Goal: Use online tool/utility: Use online tool/utility

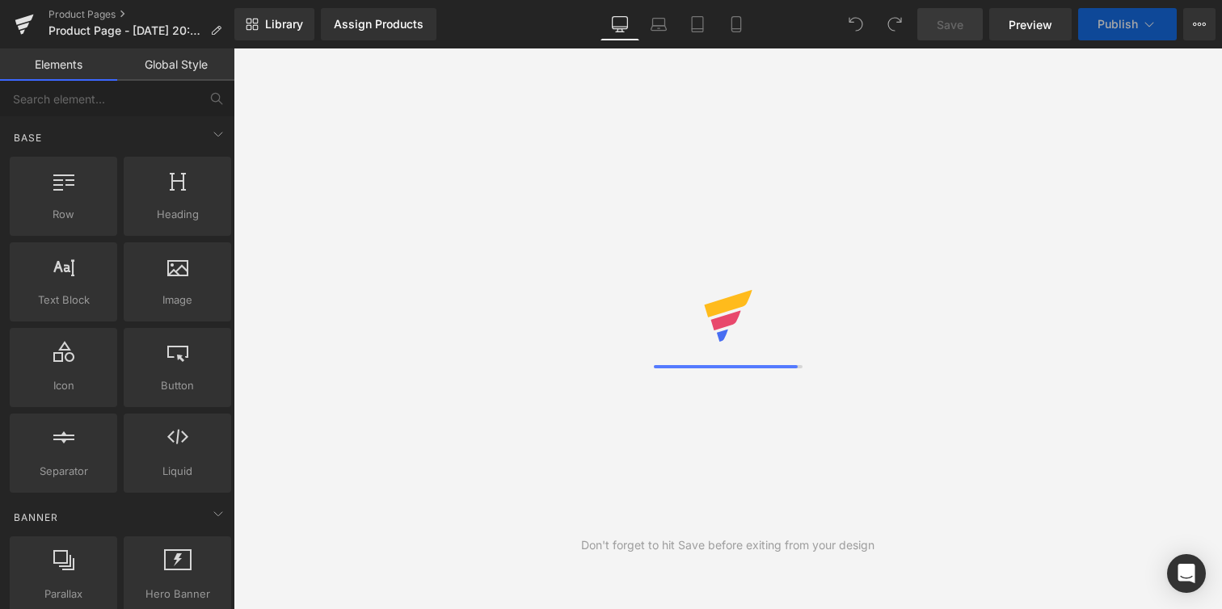
click at [193, 74] on link "Global Style" at bounding box center [175, 64] width 117 height 32
click at [192, 69] on link "Global Style" at bounding box center [175, 64] width 117 height 32
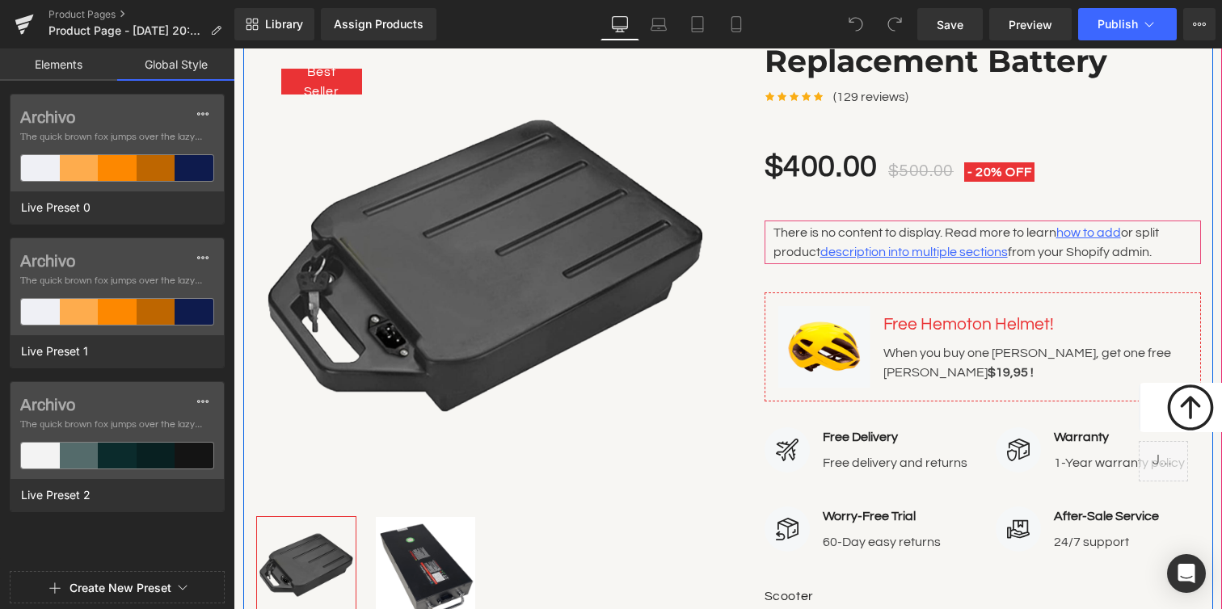
scroll to position [248, 0]
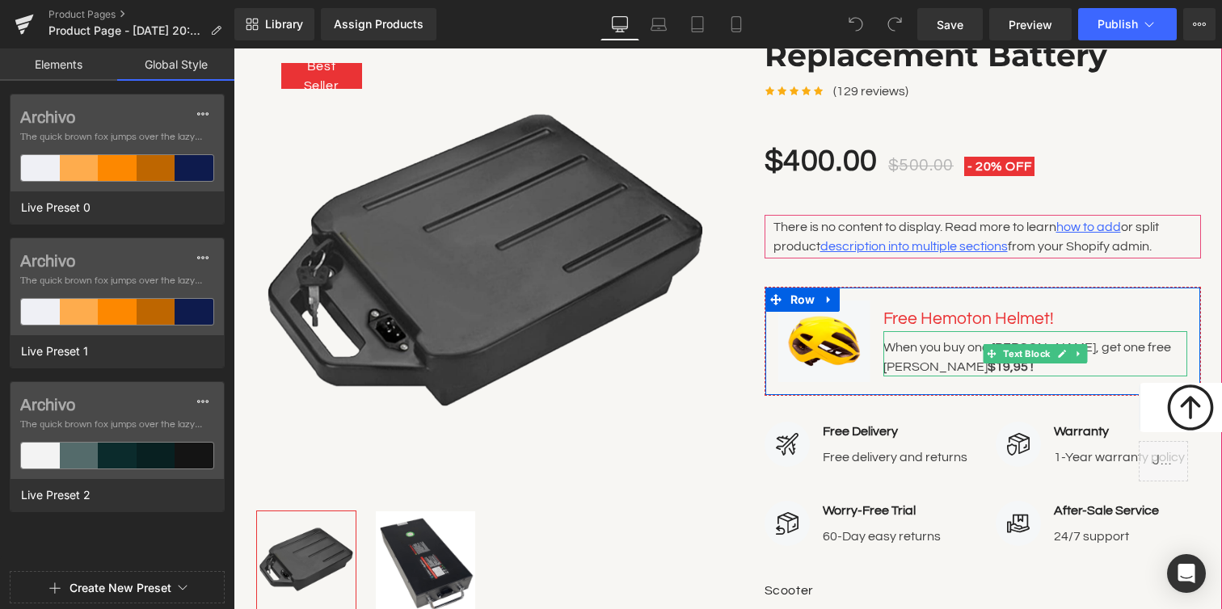
click at [979, 355] on div "When you buy one [PERSON_NAME], get one free Hemoton Helmet $19,95 !" at bounding box center [1035, 353] width 304 height 45
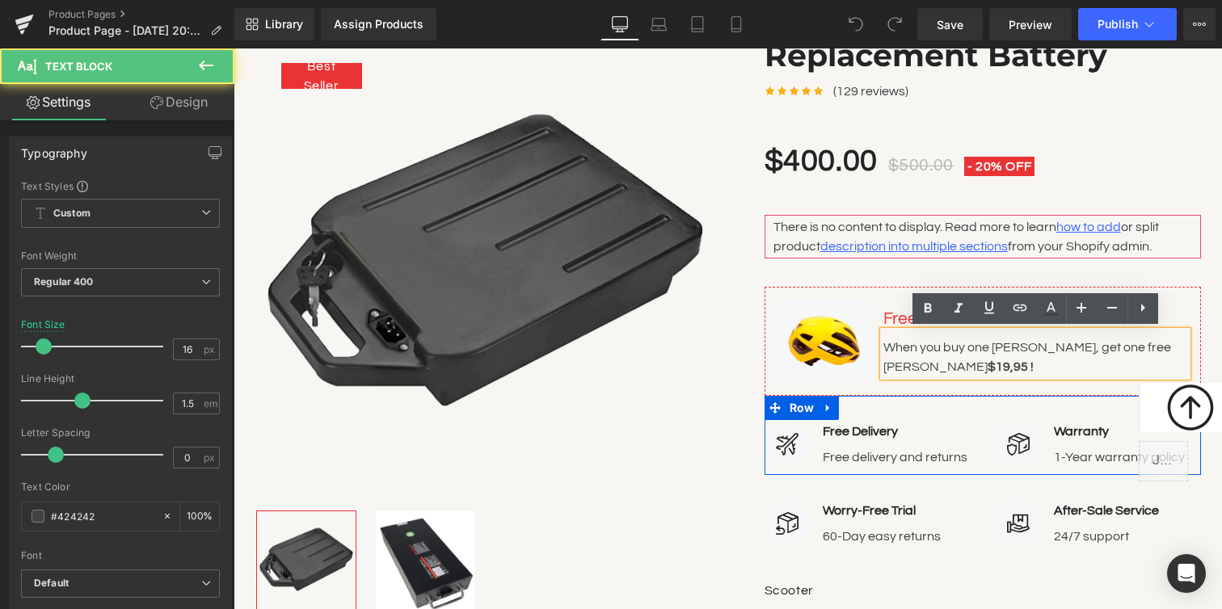
click at [967, 419] on div "Image Free Delivery Text Block Free delivery and returns Text Block Icon List I…" at bounding box center [982, 436] width 436 height 80
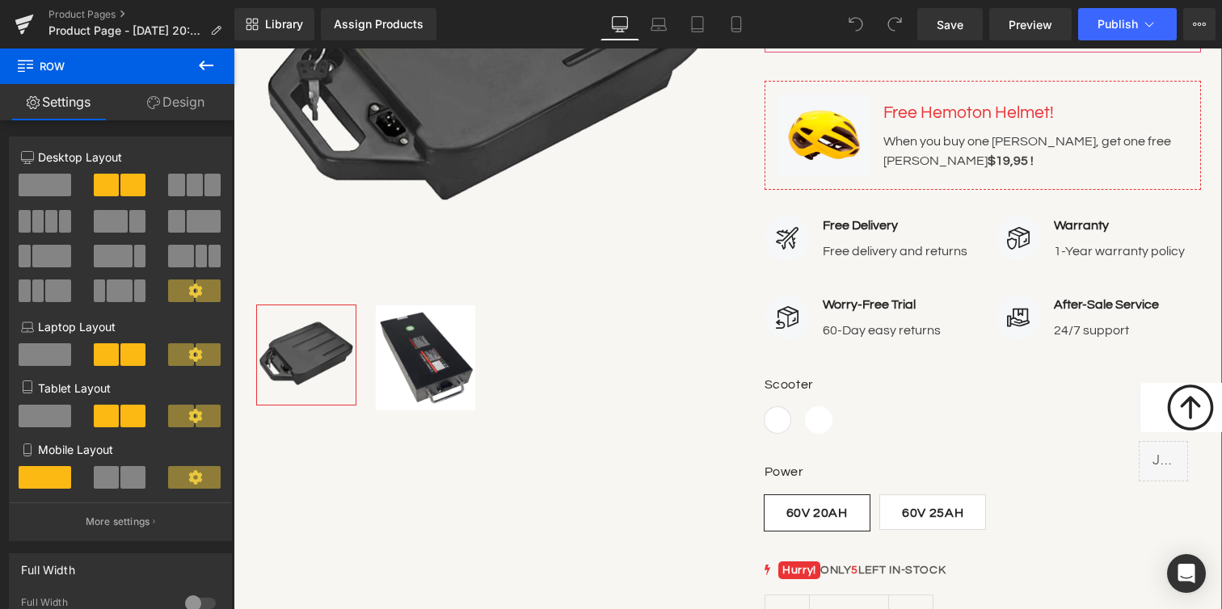
scroll to position [457, 0]
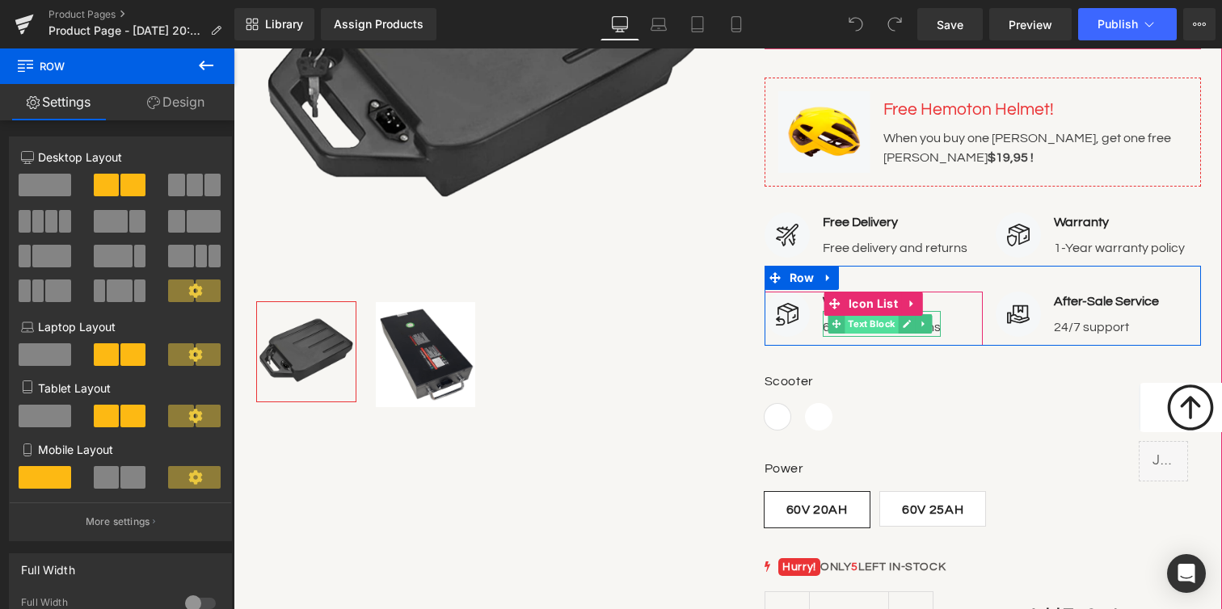
click at [890, 316] on span "Text Block" at bounding box center [871, 323] width 53 height 19
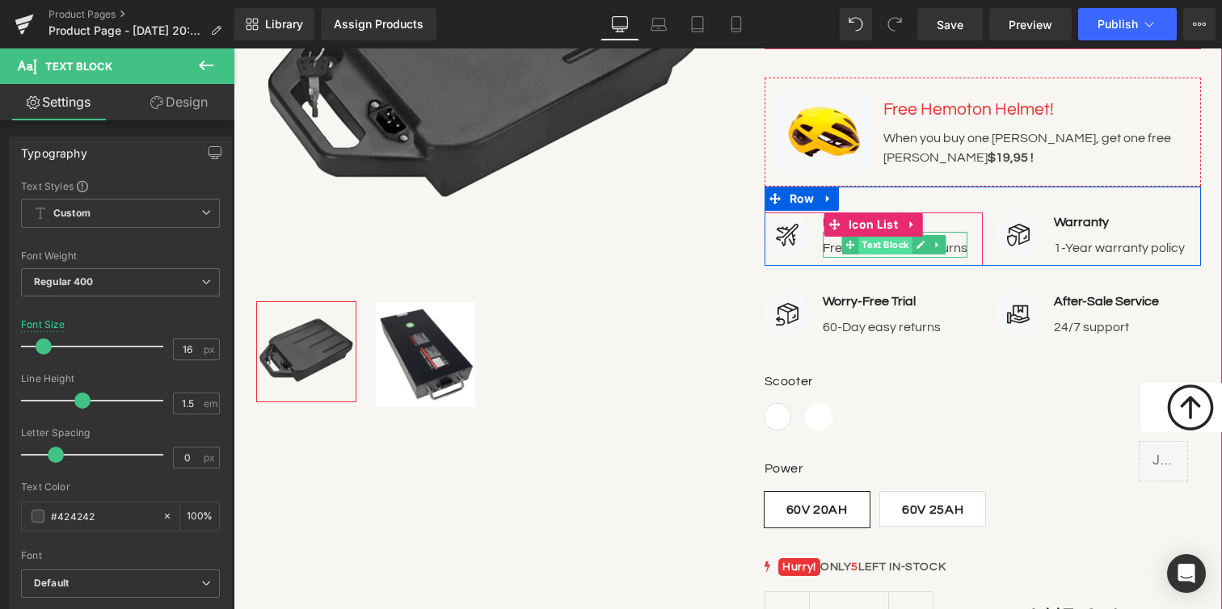
click at [875, 246] on span "Text Block" at bounding box center [884, 244] width 53 height 19
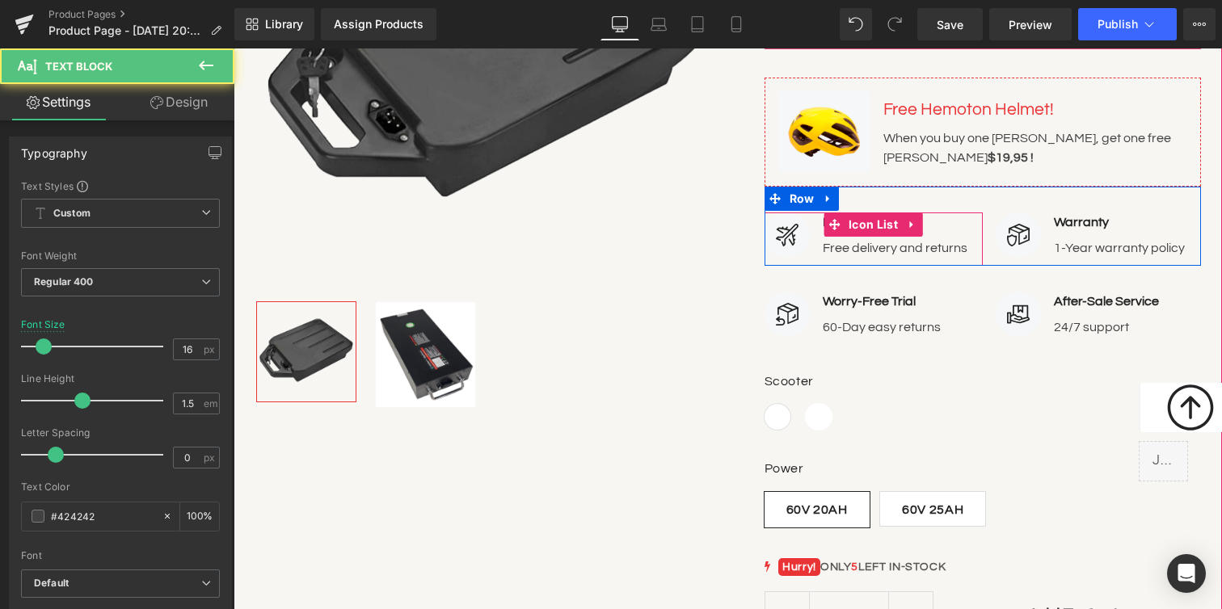
click at [949, 236] on div "Free delivery and returns" at bounding box center [895, 245] width 145 height 26
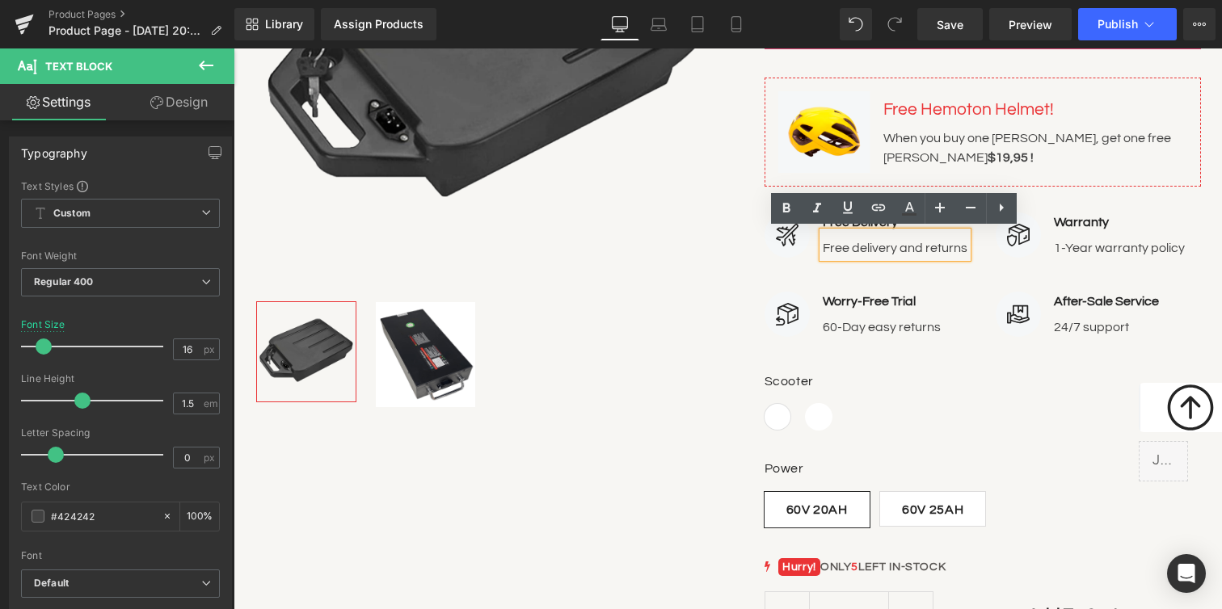
click at [957, 246] on p "Free delivery and returns" at bounding box center [895, 247] width 145 height 19
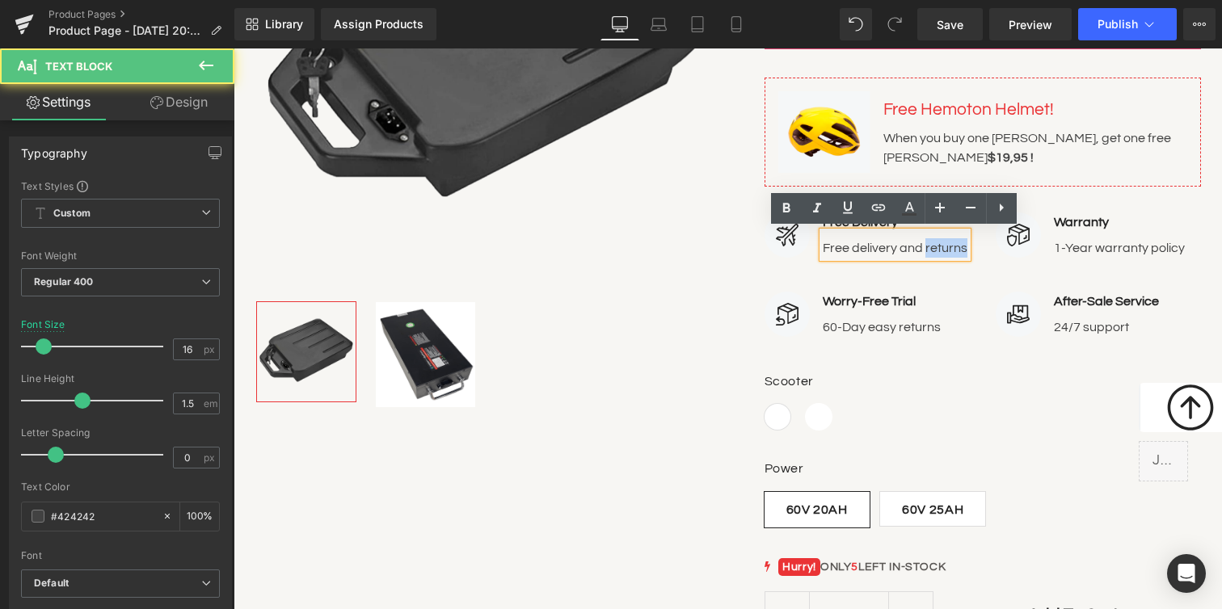
click at [957, 246] on p "Free delivery and returns" at bounding box center [895, 247] width 145 height 19
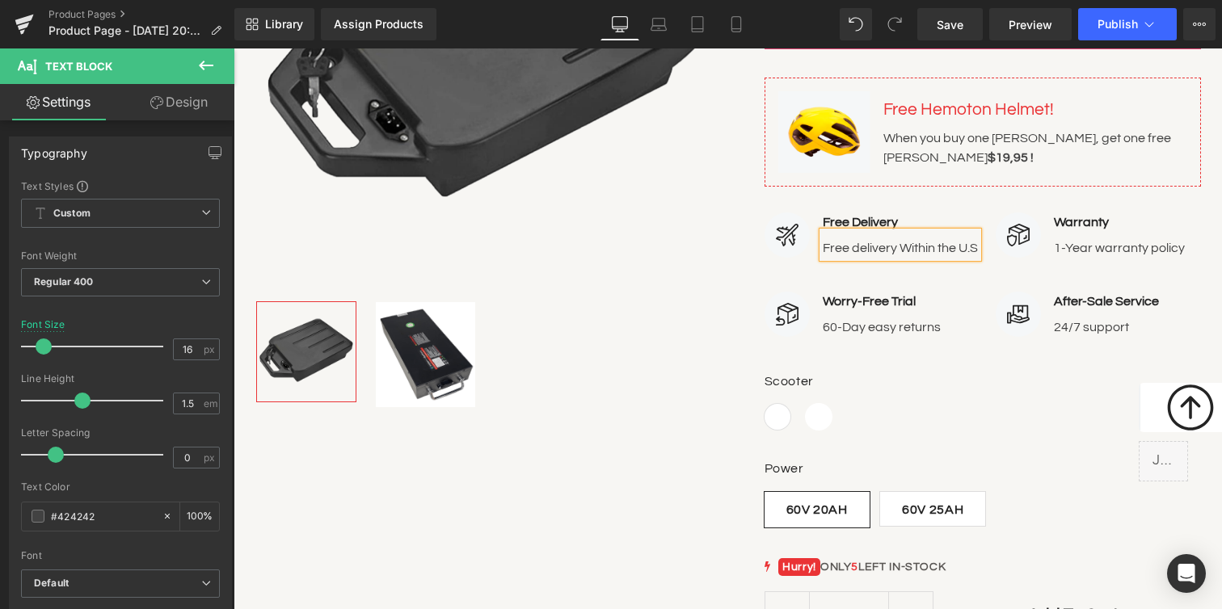
click at [967, 261] on div "Image Free Delivery Text Block Free delivery Within the U.S Text Block" at bounding box center [873, 240] width 218 height 54
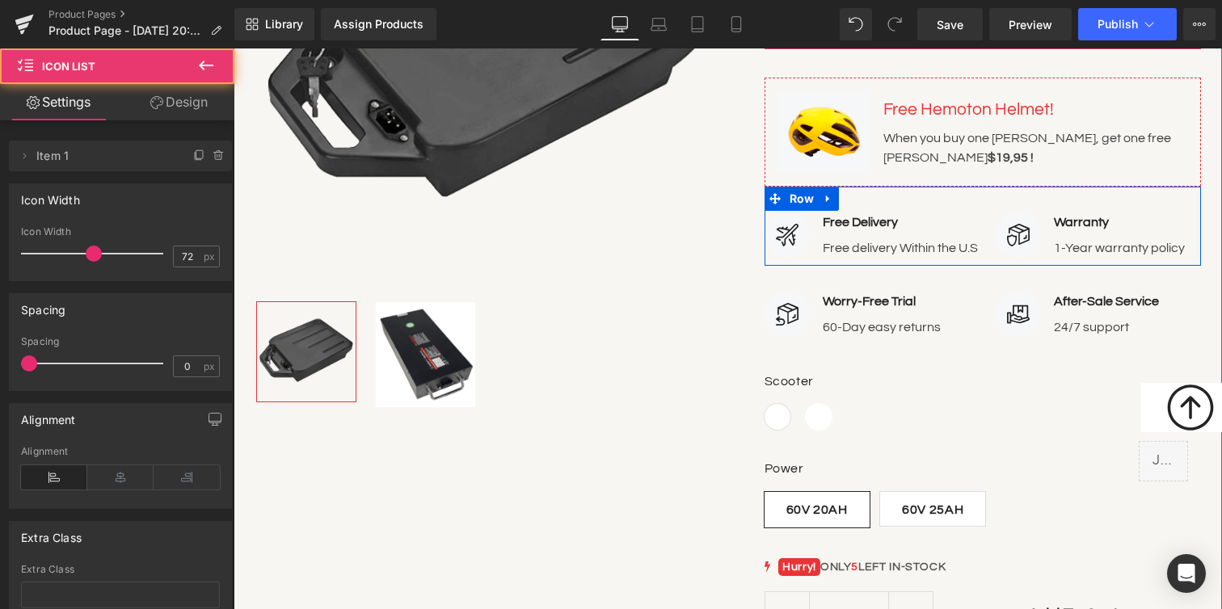
click at [976, 246] on div "Free delivery Within the U.S Text Block" at bounding box center [900, 245] width 155 height 26
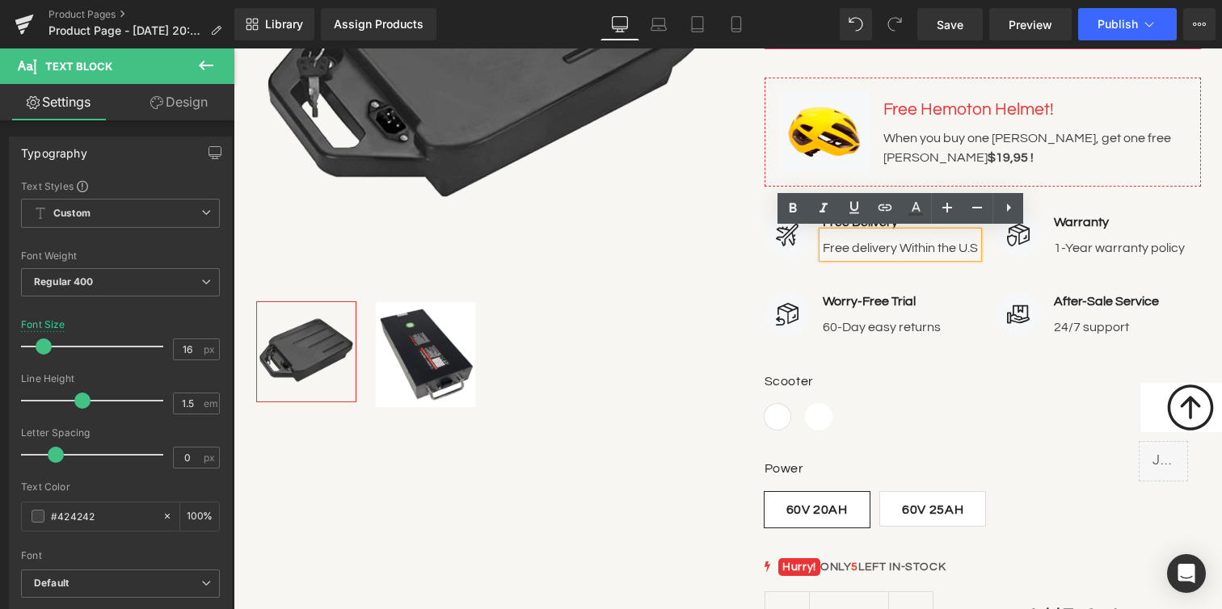
click at [976, 246] on div "Free delivery Within the U.S Text Block" at bounding box center [900, 245] width 155 height 26
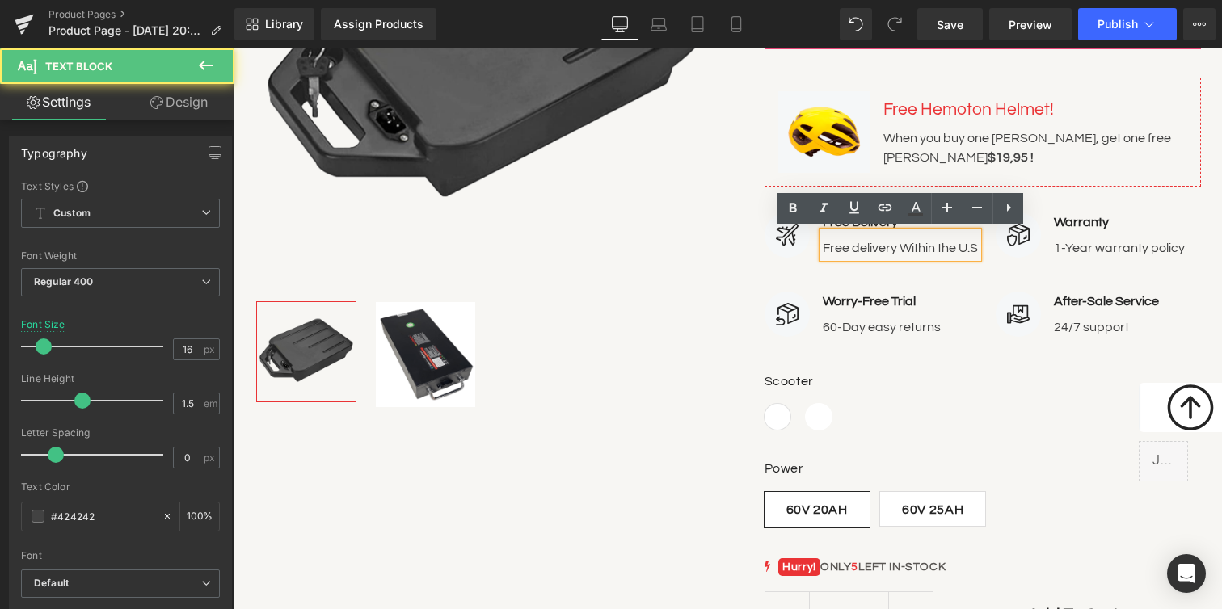
click at [958, 245] on p "Free delivery Within the U.S" at bounding box center [900, 247] width 155 height 19
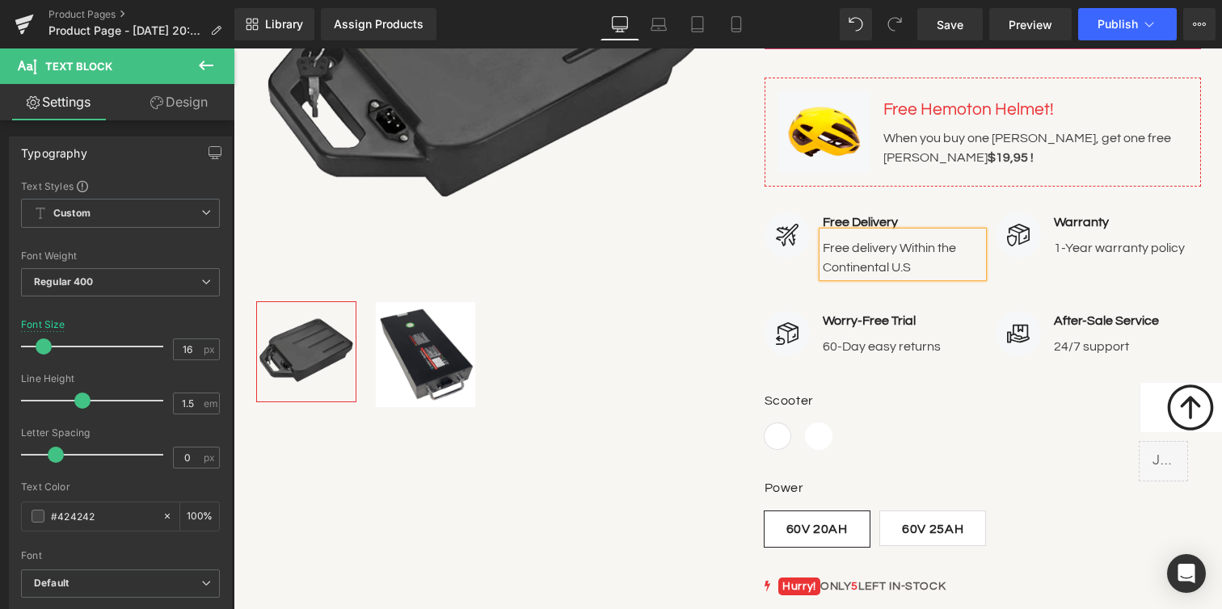
click at [942, 246] on p "Free delivery Within the Continental U.S" at bounding box center [903, 257] width 160 height 39
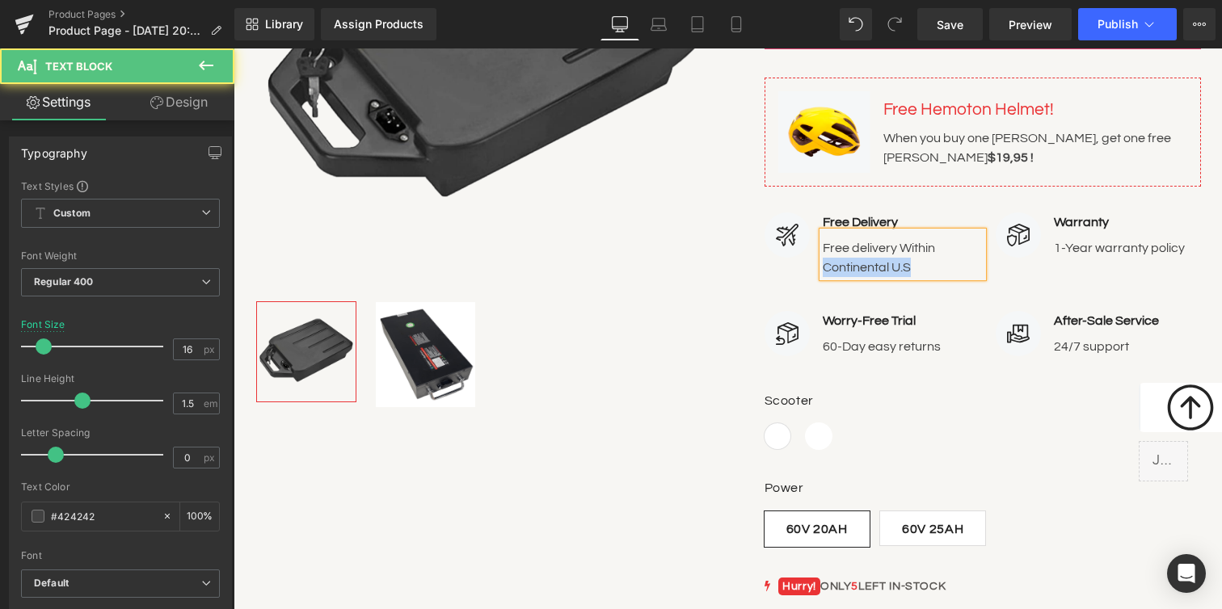
drag, startPoint x: 918, startPoint y: 267, endPoint x: 804, endPoint y: 267, distance: 113.9
click at [804, 267] on div "Free Delivery Text Block Free delivery Within Continental U.S Text Block" at bounding box center [873, 245] width 218 height 65
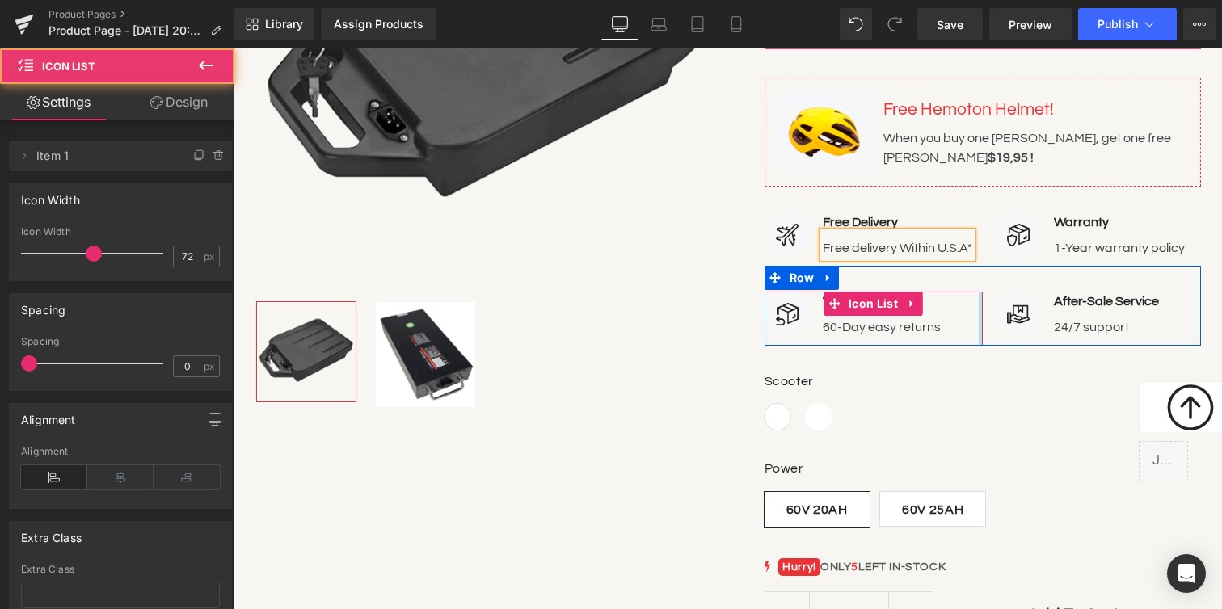
click at [979, 297] on div at bounding box center [981, 319] width 4 height 54
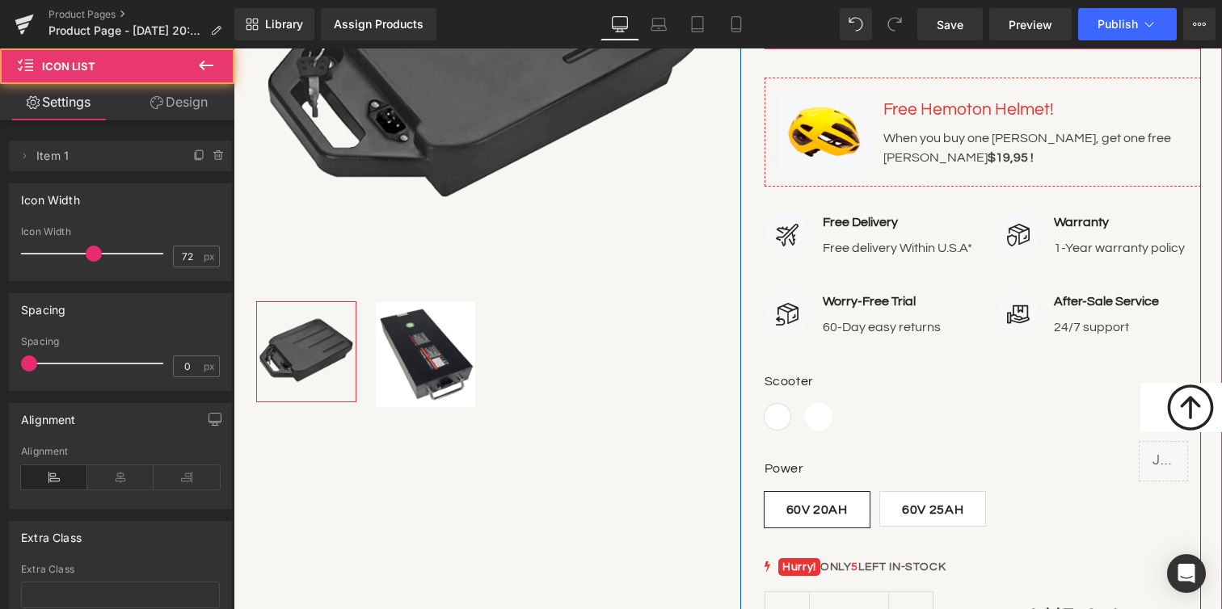
click at [234, 48] on div at bounding box center [234, 48] width 0 height 0
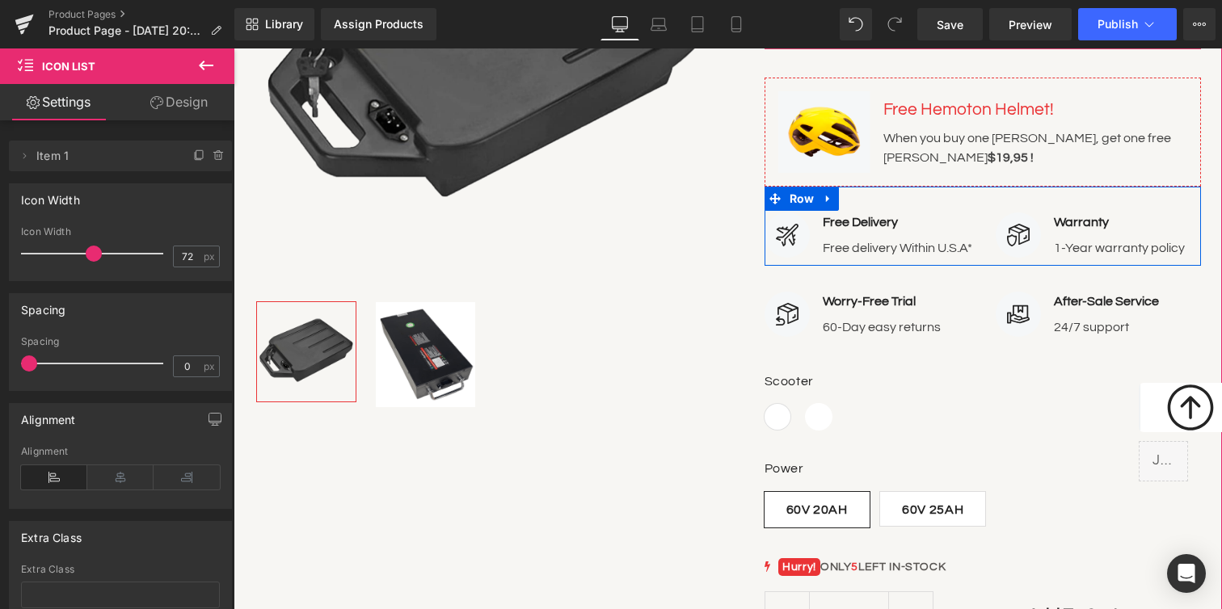
click at [1101, 196] on div "Image Free Delivery Text Block Free delivery Within U.S.A* Text Block Icon List…" at bounding box center [982, 227] width 436 height 80
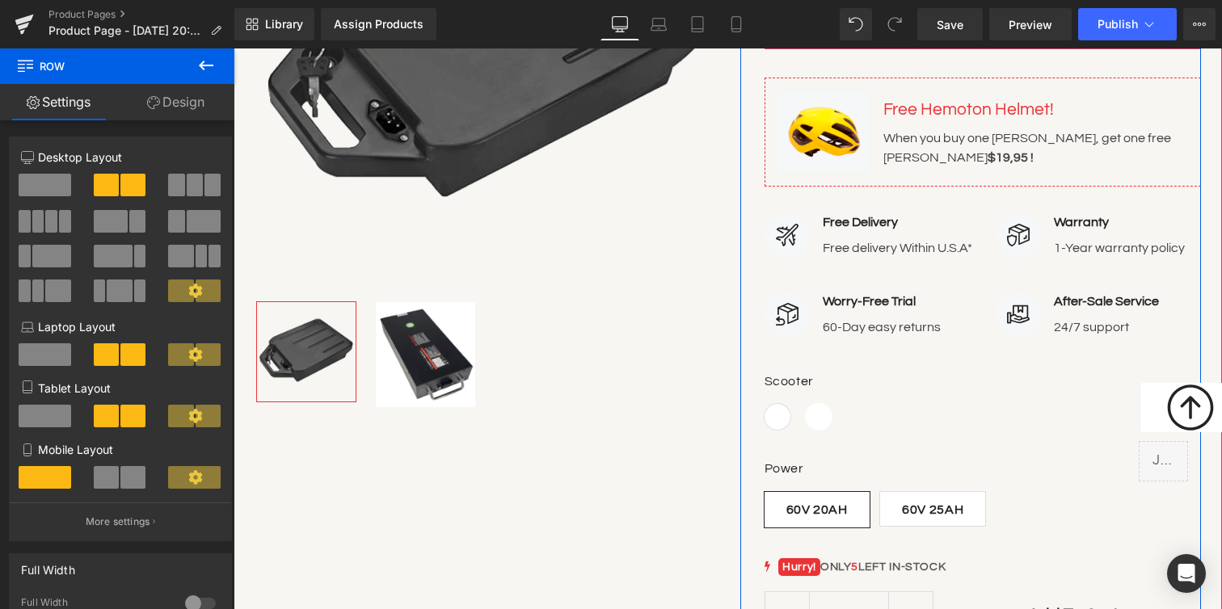
click at [956, 250] on p "Free delivery Within U.S.A*" at bounding box center [897, 247] width 149 height 19
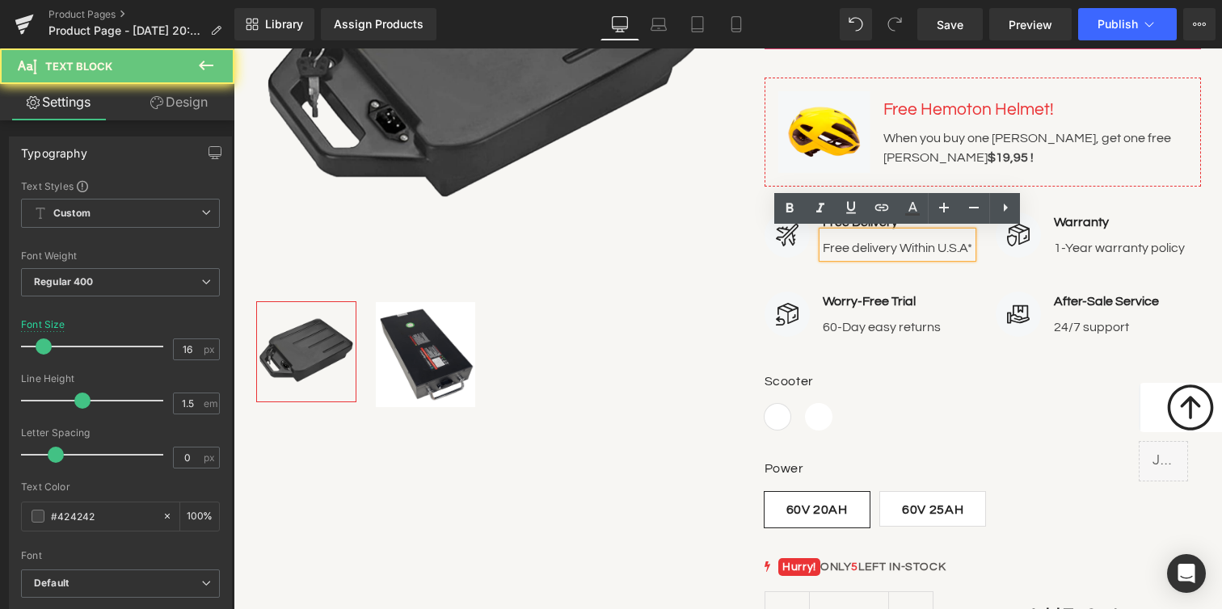
click at [956, 250] on p "Free delivery Within U.S.A*" at bounding box center [897, 247] width 149 height 19
click at [956, 246] on p "Free delivery Within U.S.A*" at bounding box center [897, 247] width 149 height 19
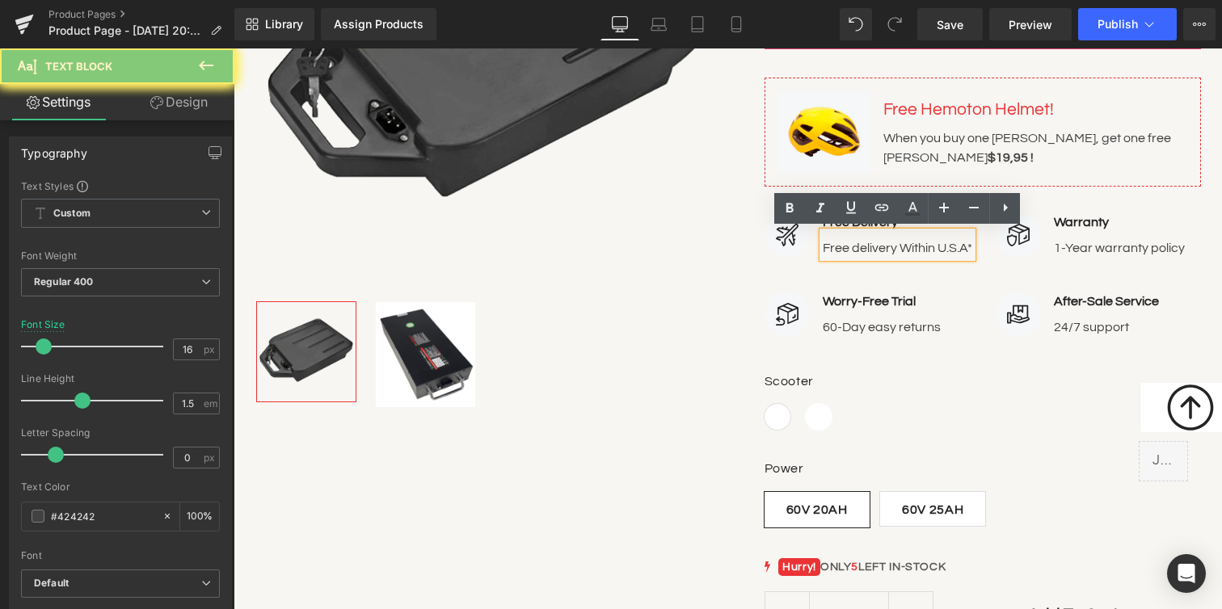
click at [956, 246] on p "Free delivery Within U.S.A*" at bounding box center [897, 247] width 149 height 19
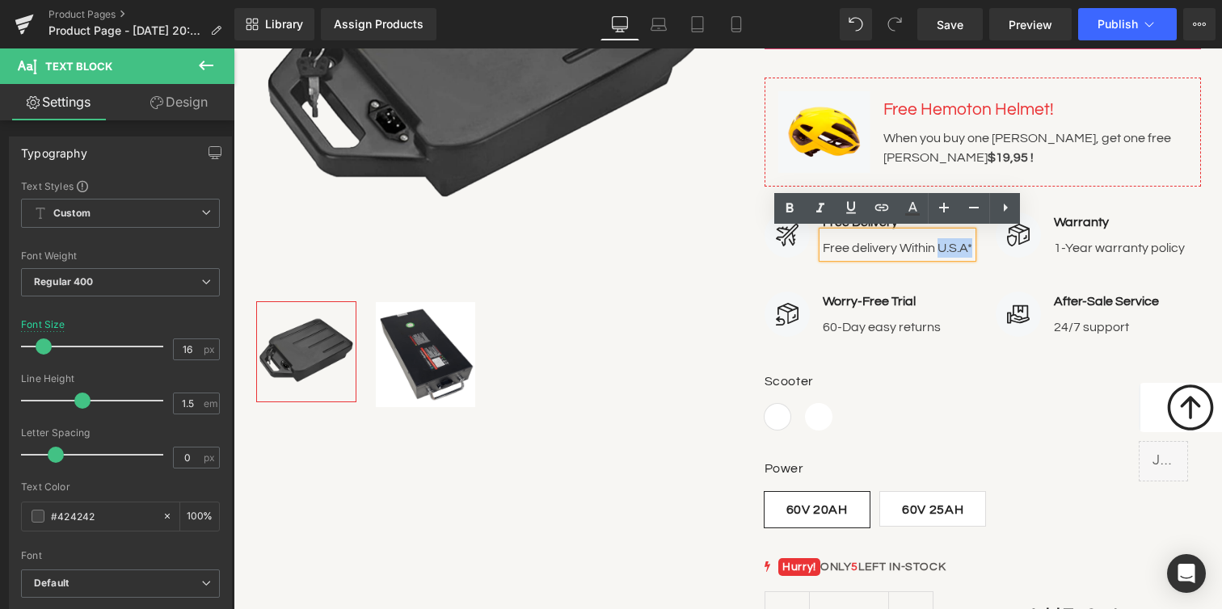
drag, startPoint x: 937, startPoint y: 246, endPoint x: 994, endPoint y: 255, distance: 58.1
click at [994, 255] on div "Image Free Delivery Text Block Free delivery Within U.S.A* Text Block Icon List…" at bounding box center [982, 227] width 436 height 80
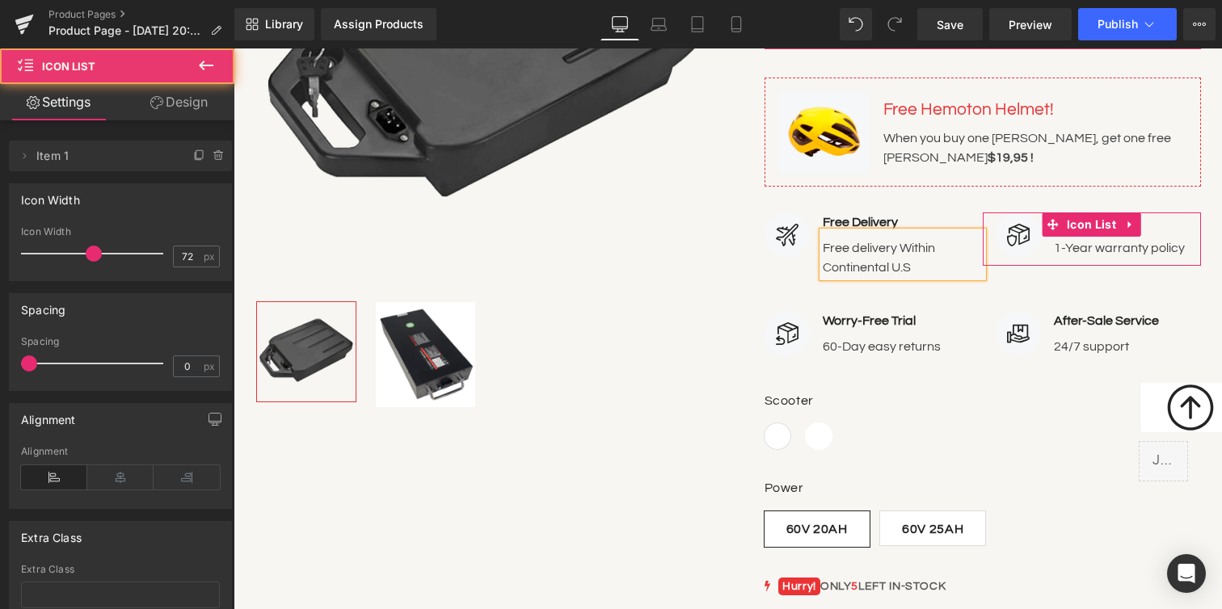
click at [1095, 257] on div "Image Warranty Text Block 1-Year warranty policy Text Block" at bounding box center [1098, 240] width 205 height 54
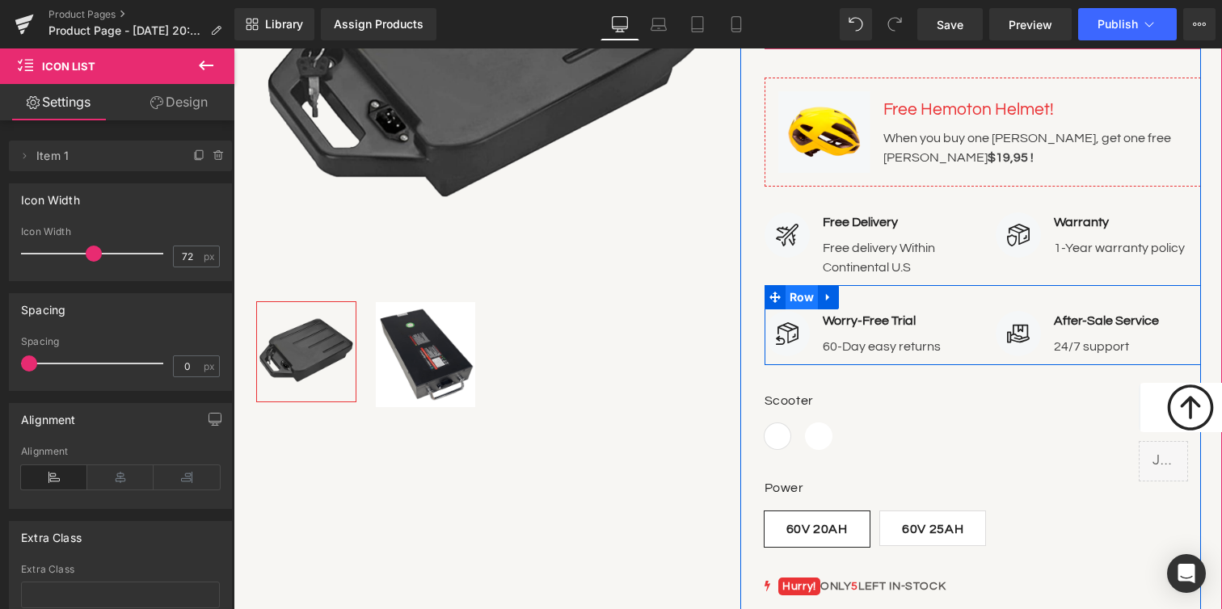
click at [791, 293] on span "Row" at bounding box center [801, 297] width 33 height 24
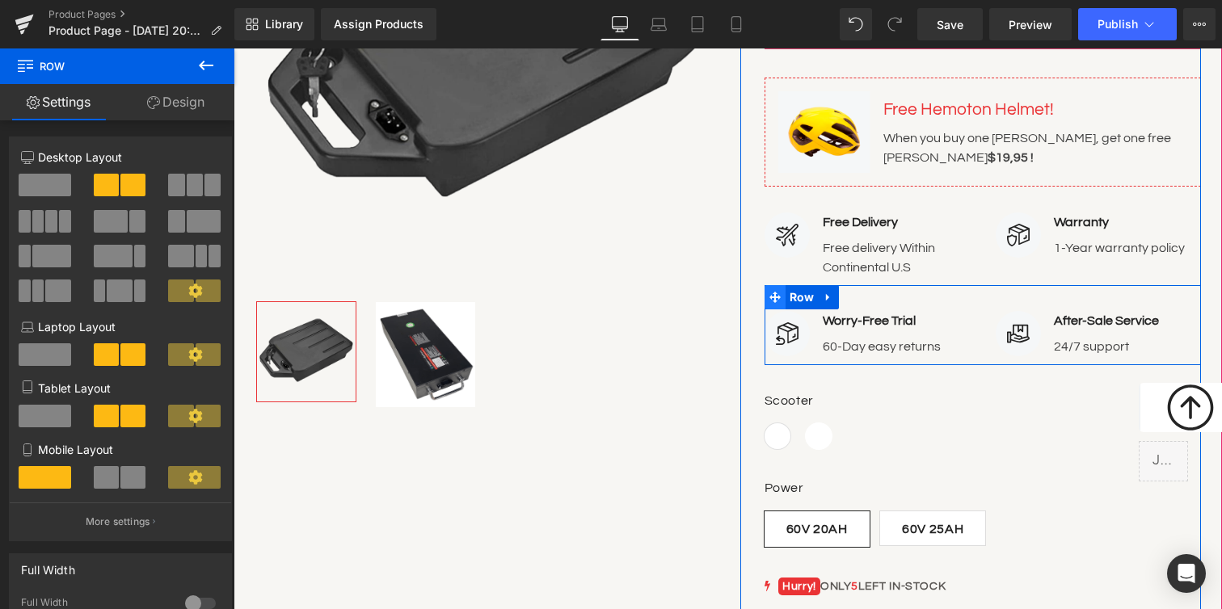
click at [772, 296] on icon at bounding box center [774, 297] width 11 height 11
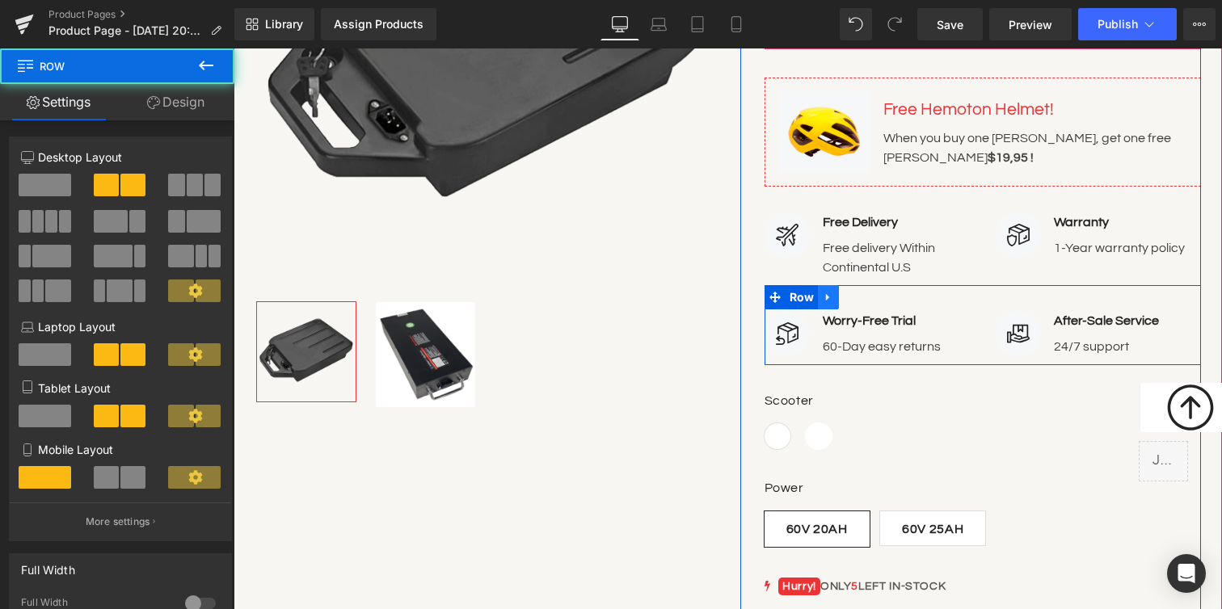
click at [823, 292] on icon at bounding box center [828, 298] width 11 height 12
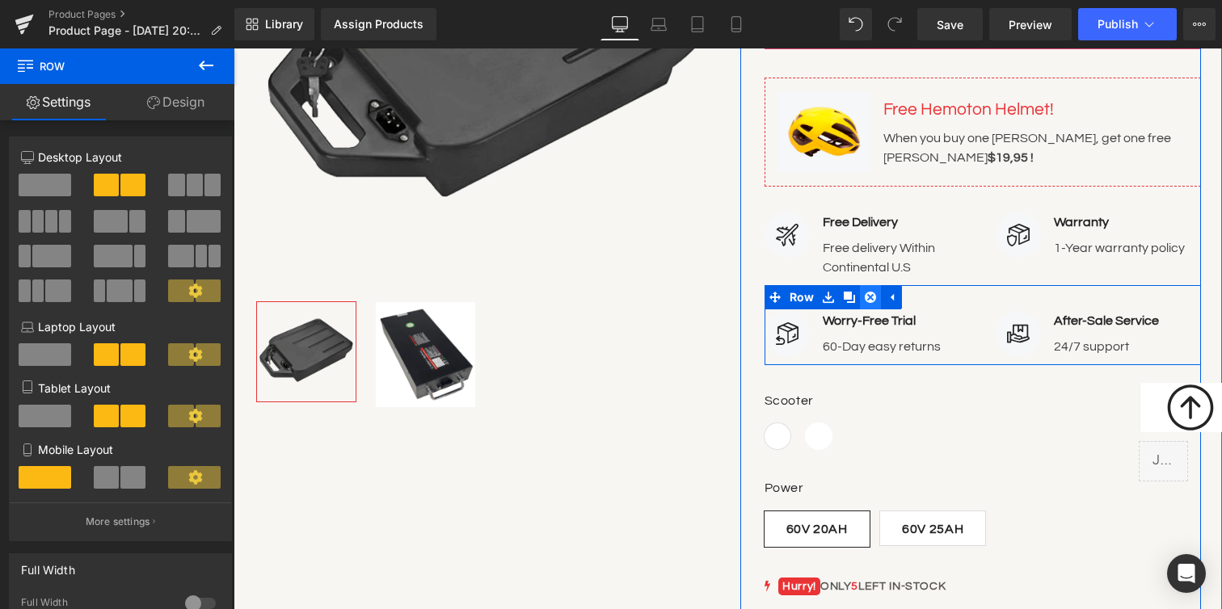
click at [866, 292] on icon at bounding box center [870, 297] width 11 height 11
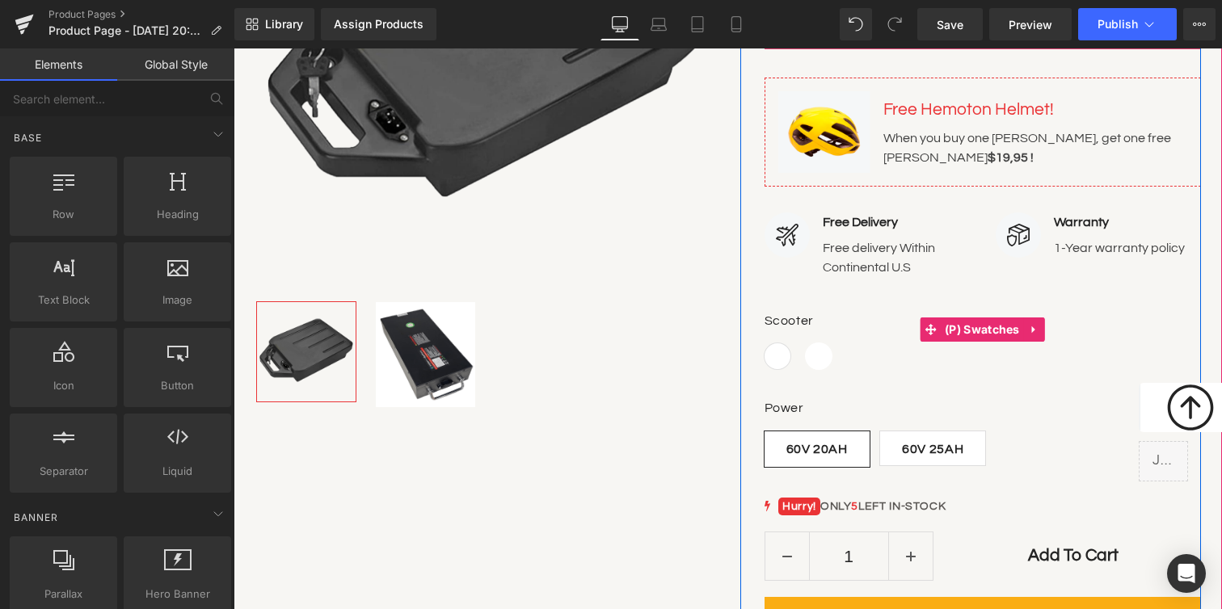
click at [817, 356] on span "Jubilee/Jubilee X/Patriot" at bounding box center [819, 356] width 26 height 26
click at [769, 360] on span "Cruiser/Rover/Velocity" at bounding box center [777, 356] width 26 height 26
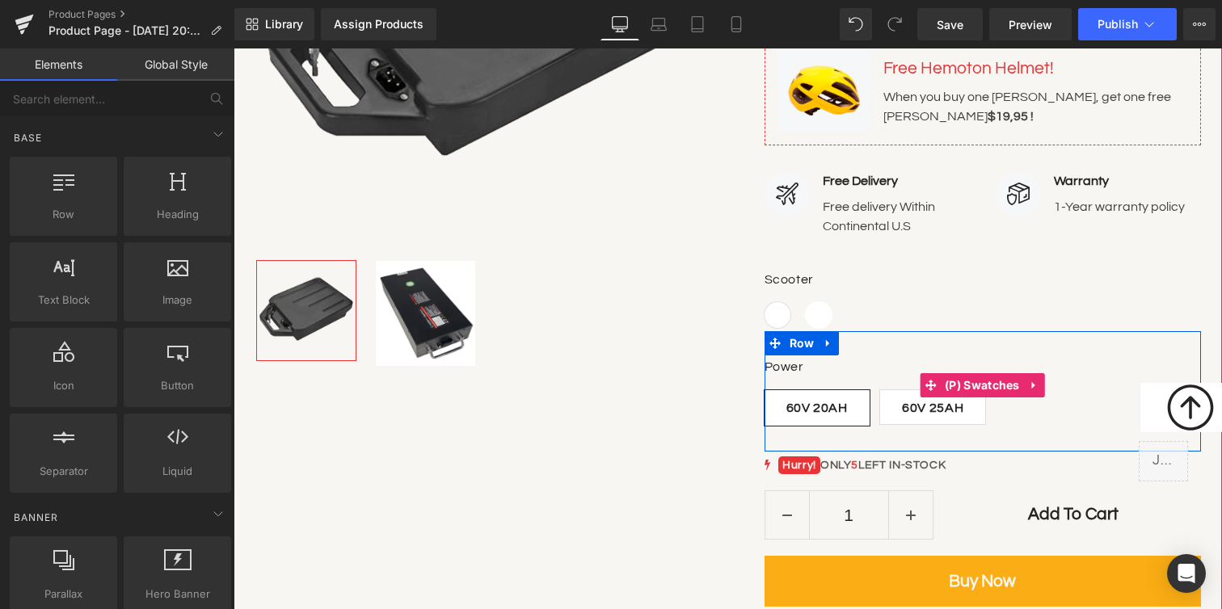
scroll to position [516, 0]
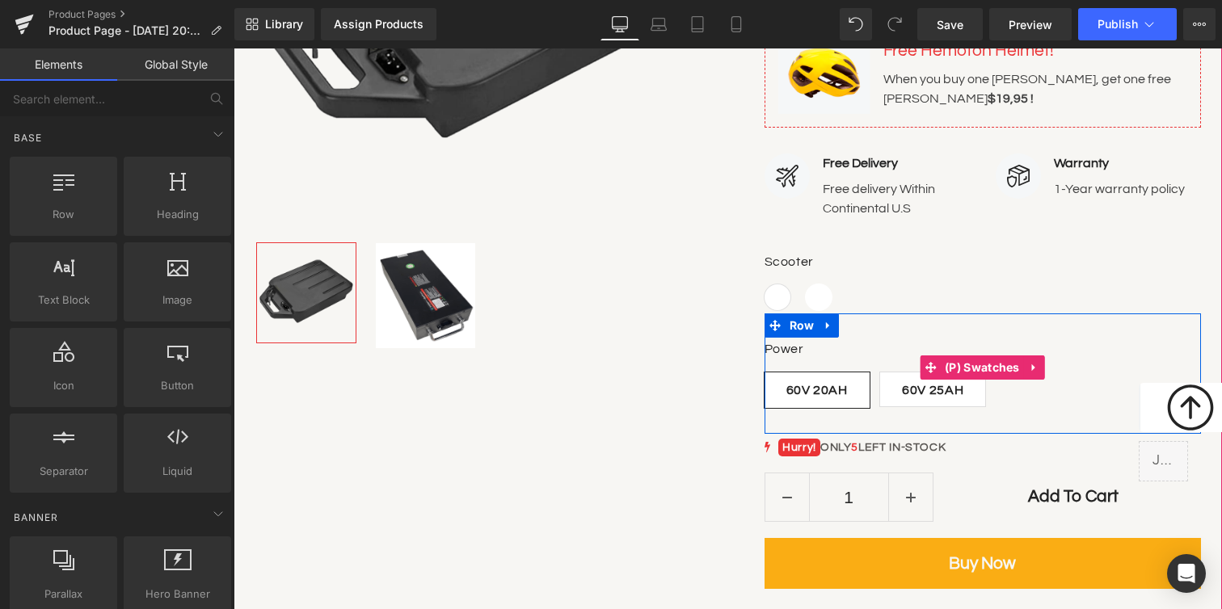
click at [895, 396] on span "60V 25AH" at bounding box center [932, 390] width 107 height 36
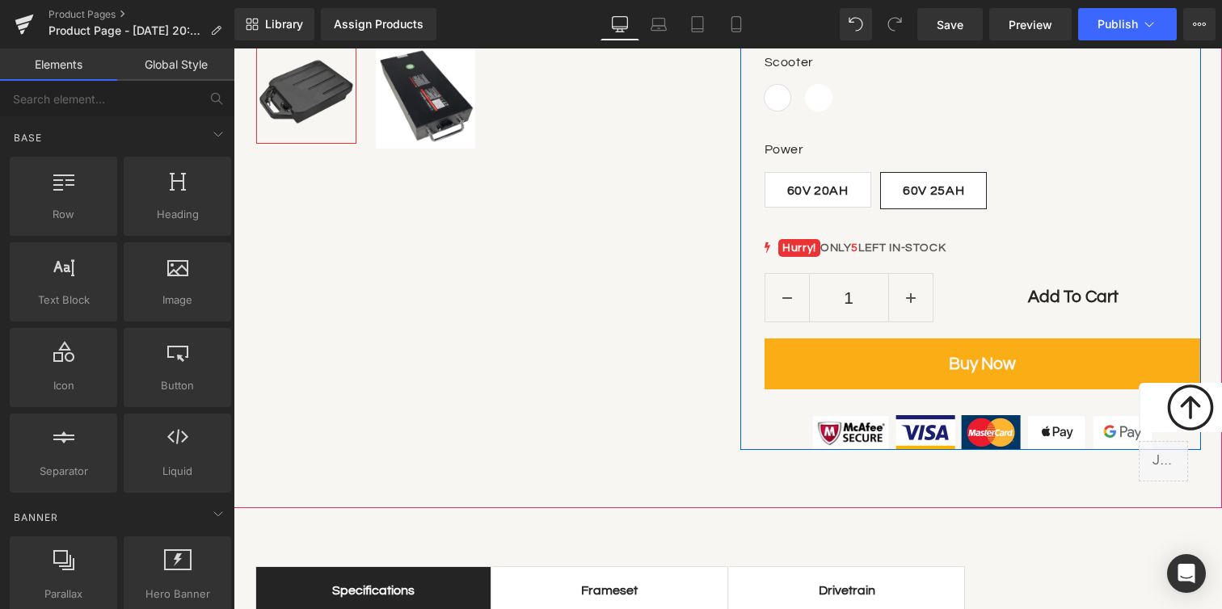
scroll to position [721, 0]
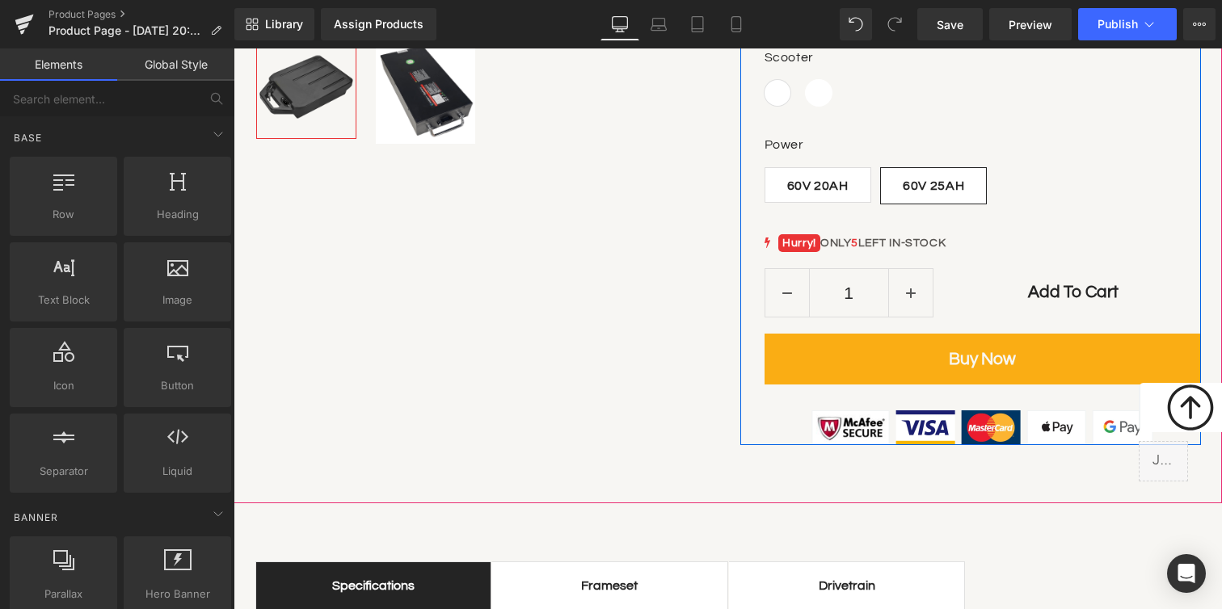
click at [815, 237] on mark "Hurry!" at bounding box center [799, 243] width 42 height 18
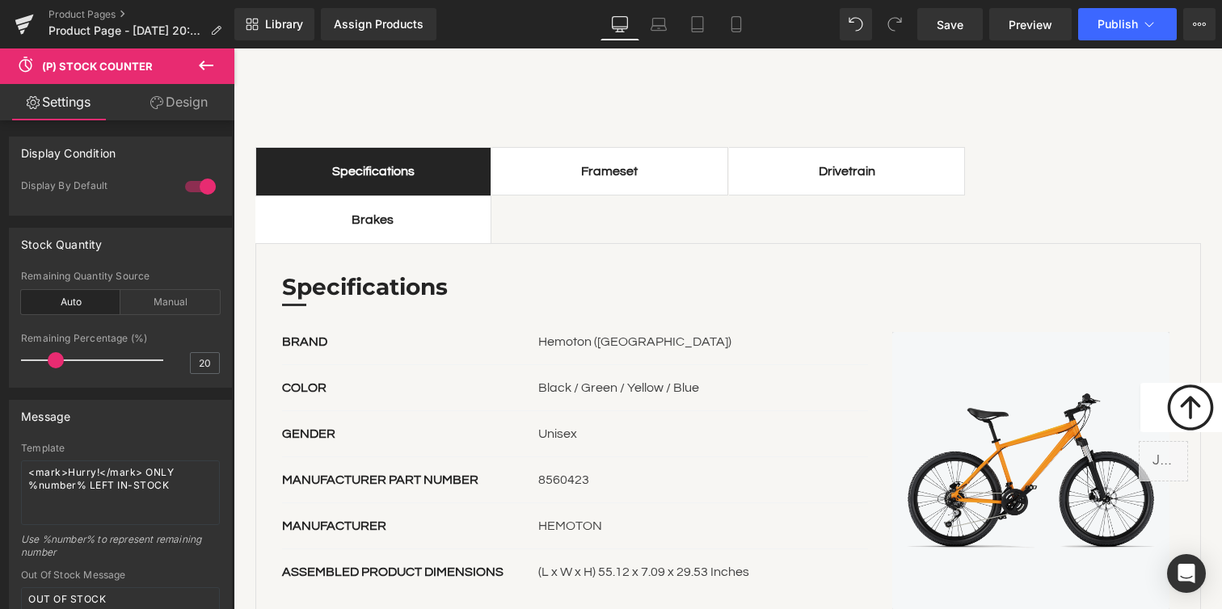
scroll to position [1132, 0]
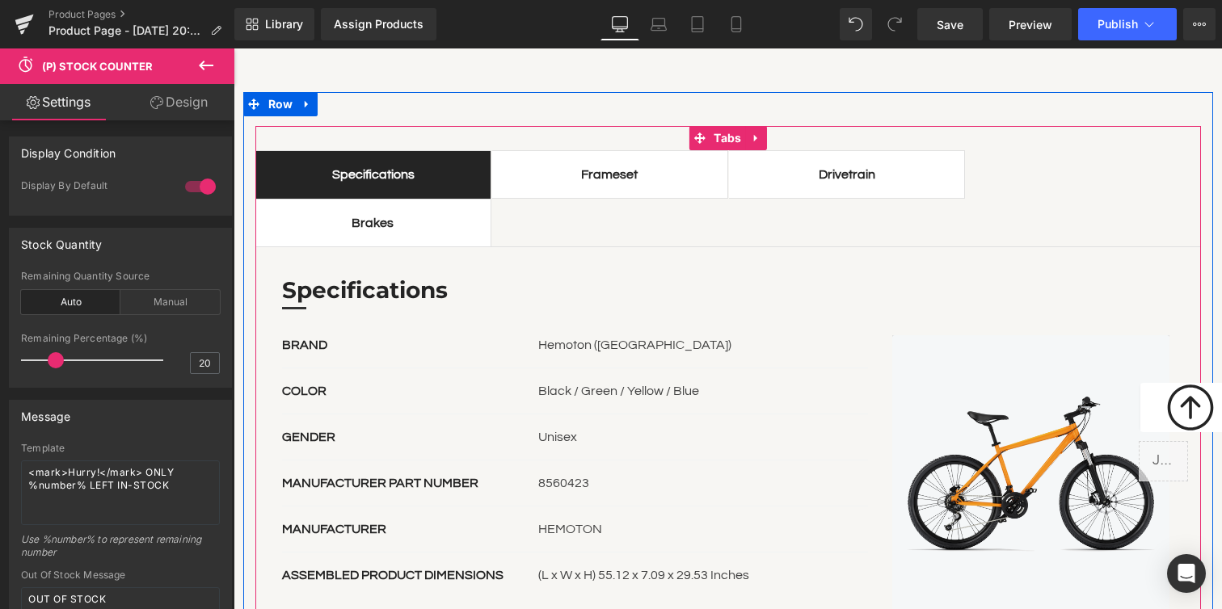
click at [603, 187] on span "Frameset Text Block" at bounding box center [610, 174] width 236 height 47
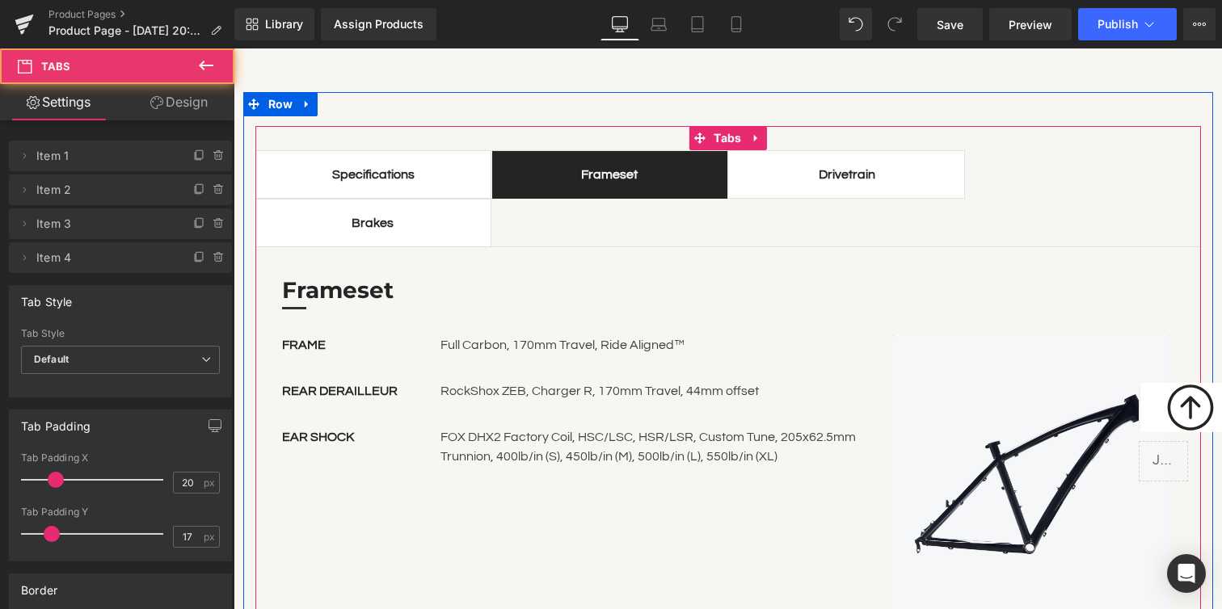
click at [400, 174] on div "Specifications" at bounding box center [373, 174] width 203 height 19
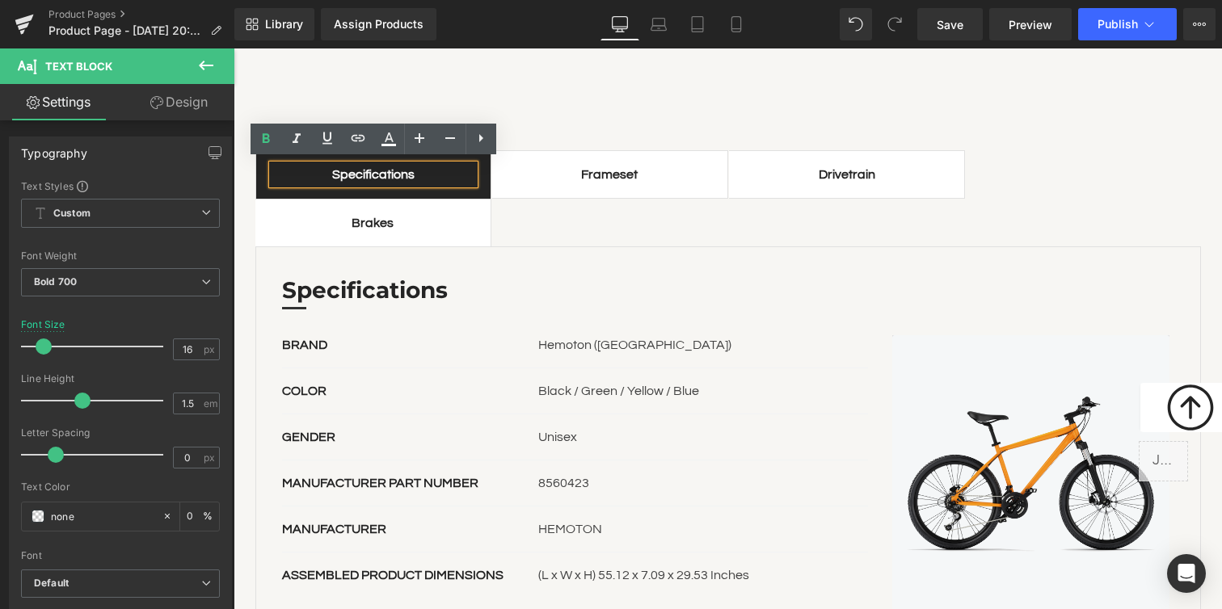
click at [360, 335] on div "BRAND Text Block Hemoton ([GEOGRAPHIC_DATA]) Text Block Row" at bounding box center [575, 351] width 586 height 33
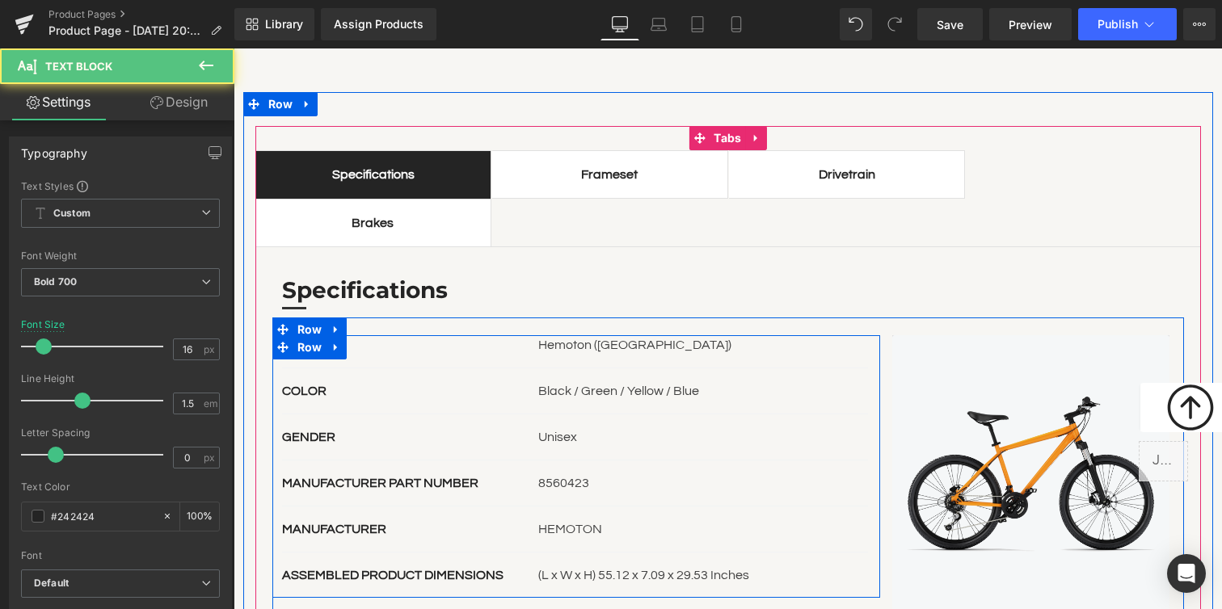
click at [234, 48] on div at bounding box center [234, 48] width 0 height 0
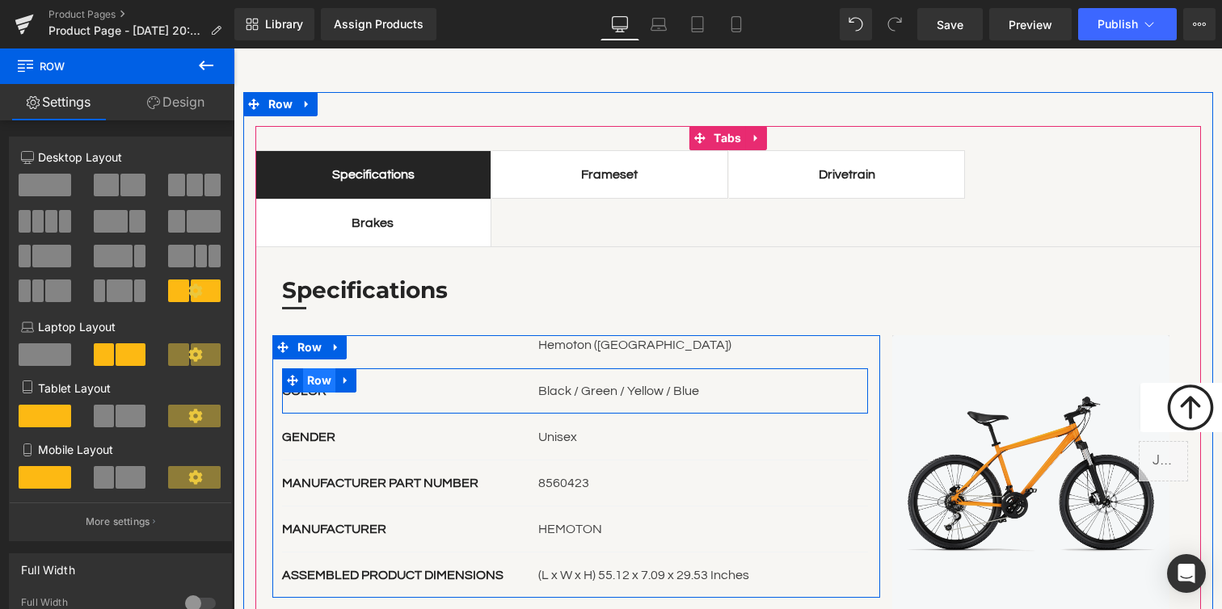
click at [308, 377] on span "Row" at bounding box center [319, 380] width 33 height 24
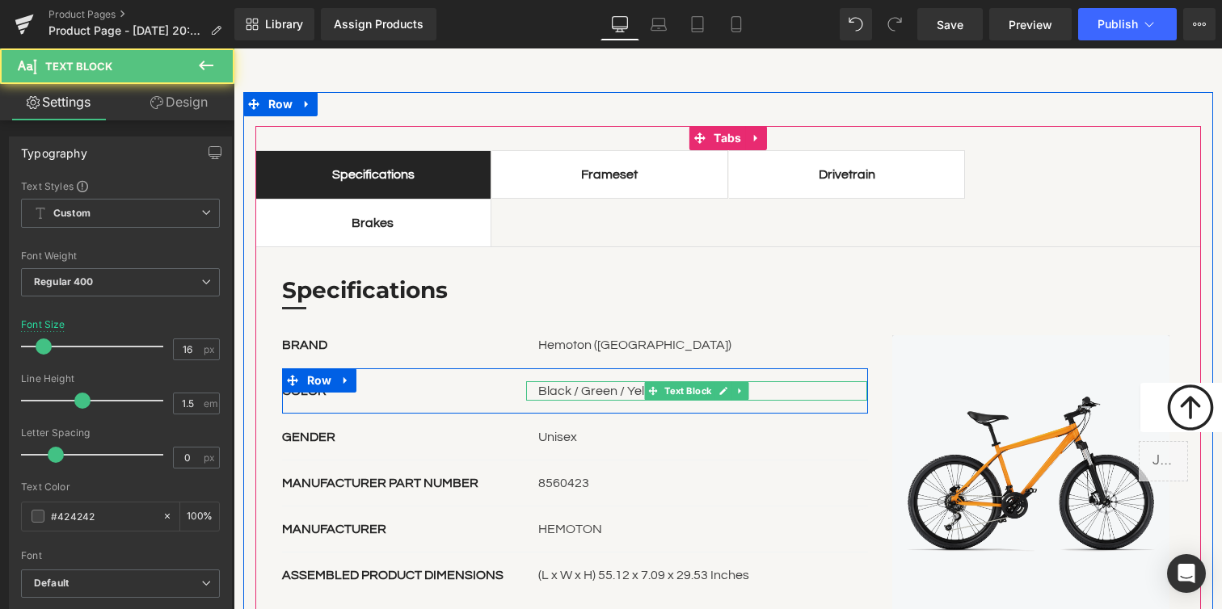
click at [571, 390] on p "Black / Green / Yellow / Blue" at bounding box center [703, 390] width 330 height 19
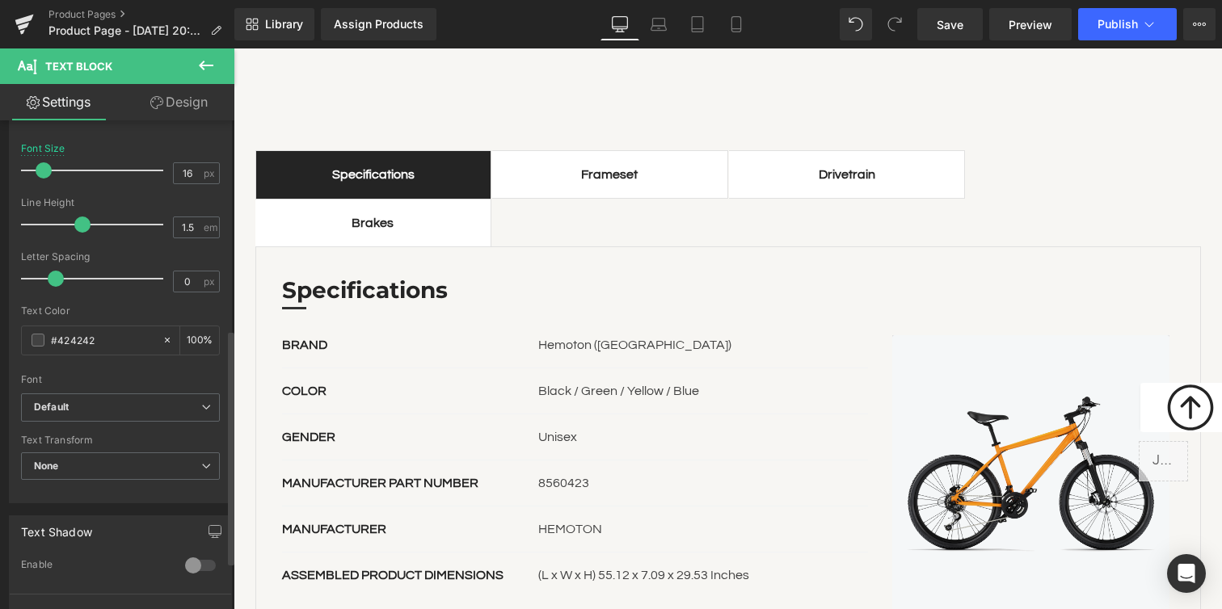
scroll to position [0, 0]
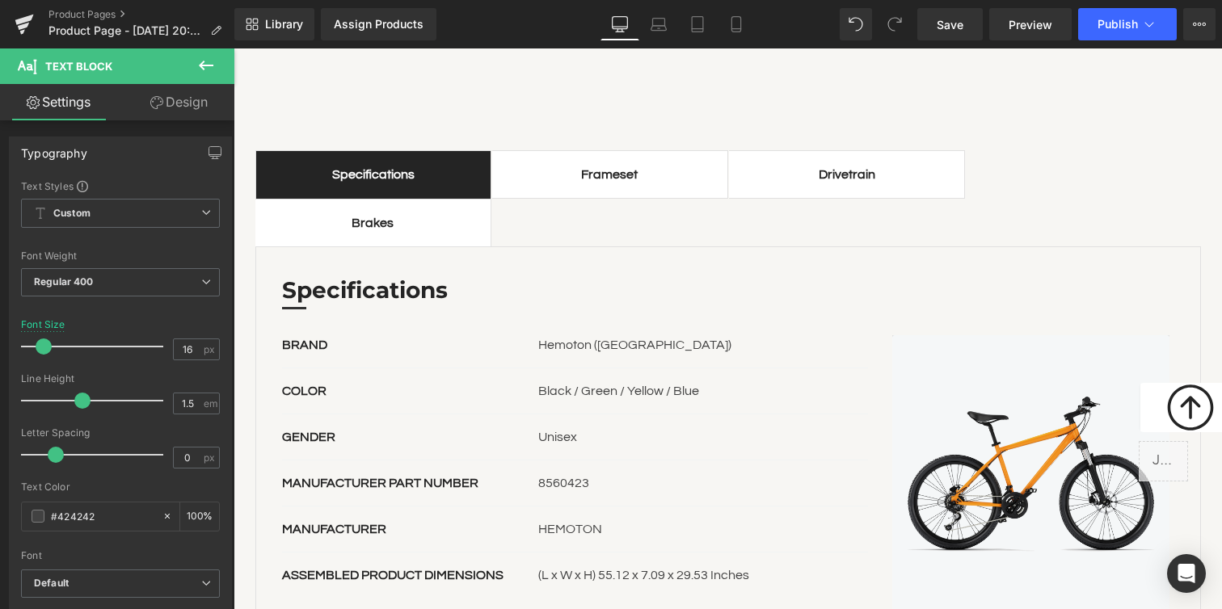
click at [209, 74] on icon at bounding box center [205, 65] width 19 height 19
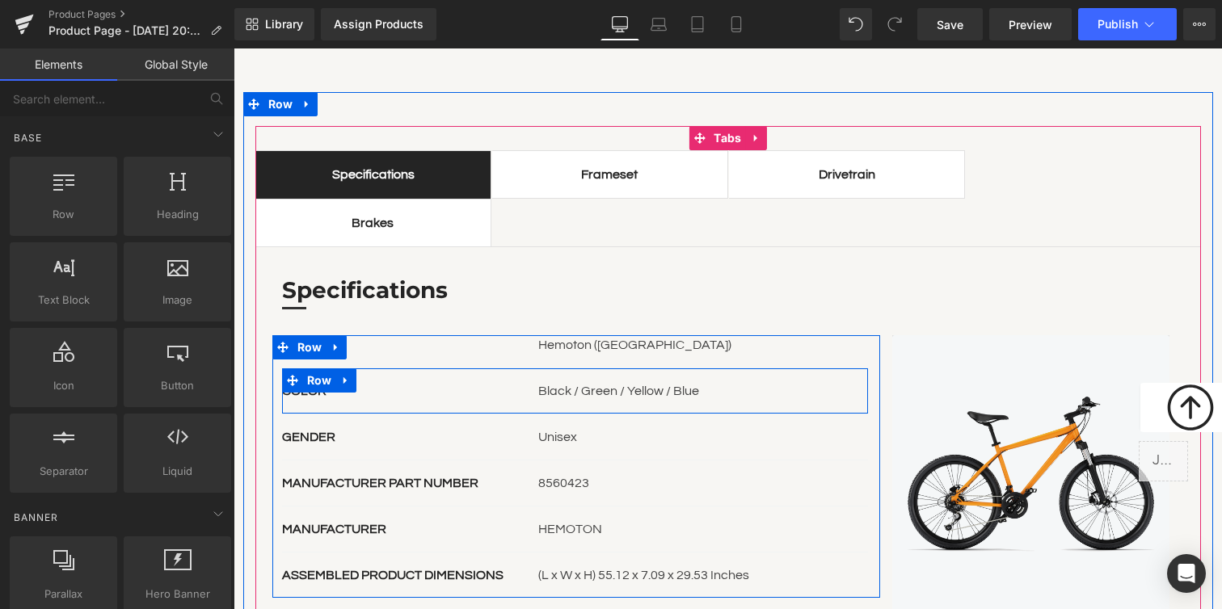
click at [612, 385] on p "Black / Green / Yellow / Blue" at bounding box center [703, 390] width 330 height 19
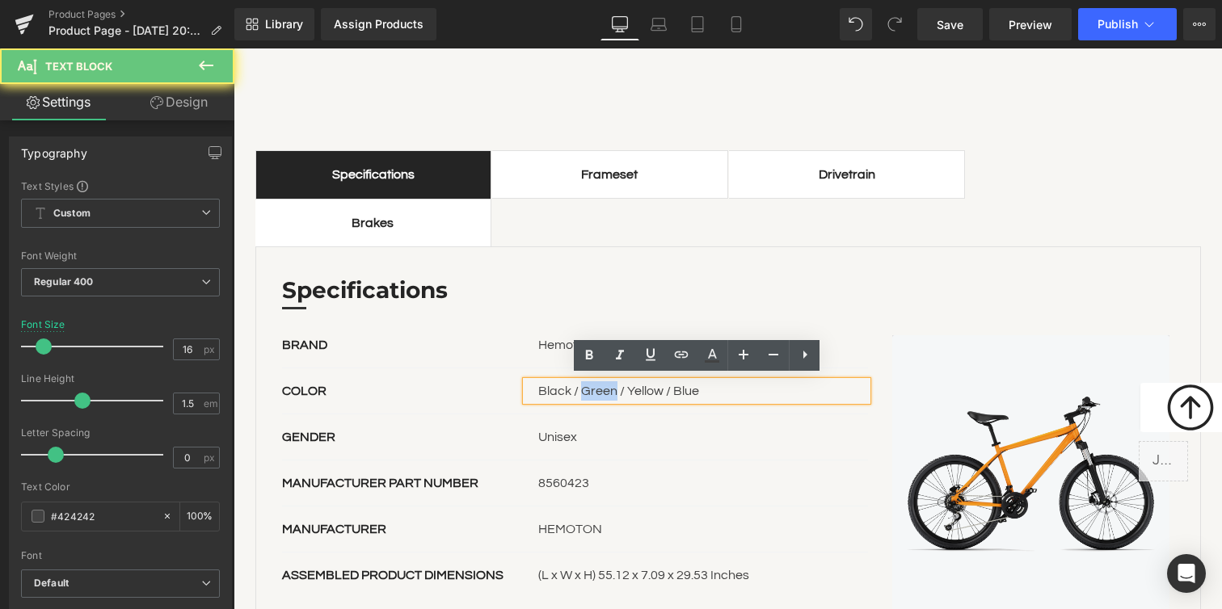
click at [612, 385] on p "Black / Green / Yellow / Blue" at bounding box center [703, 390] width 330 height 19
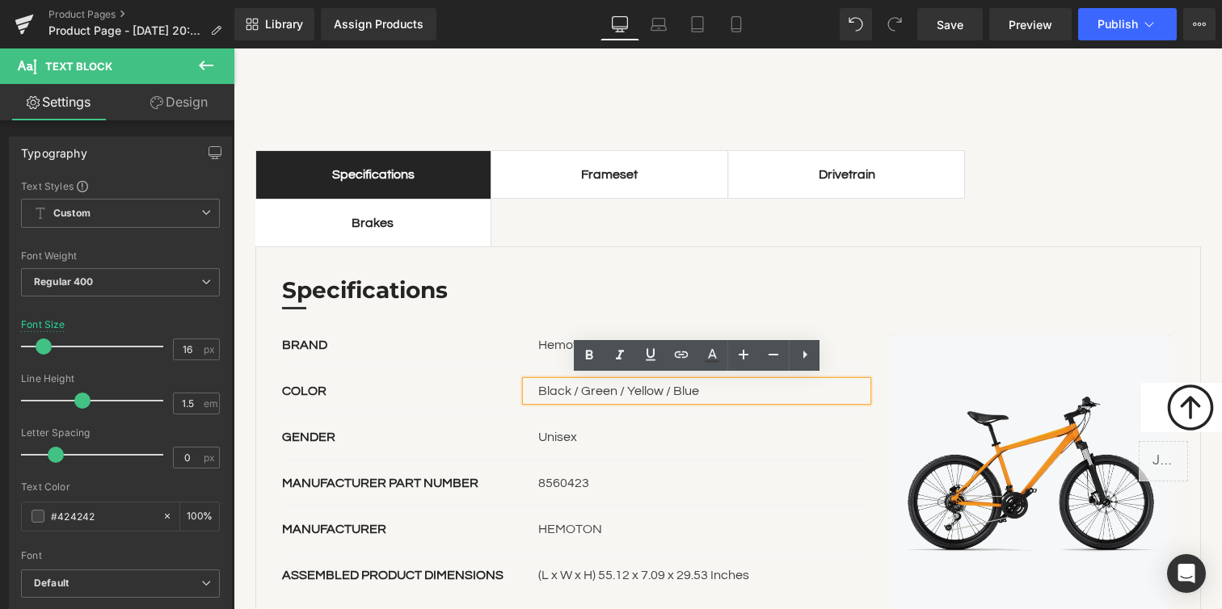
click at [592, 430] on div "Unisex" at bounding box center [697, 436] width 342 height 19
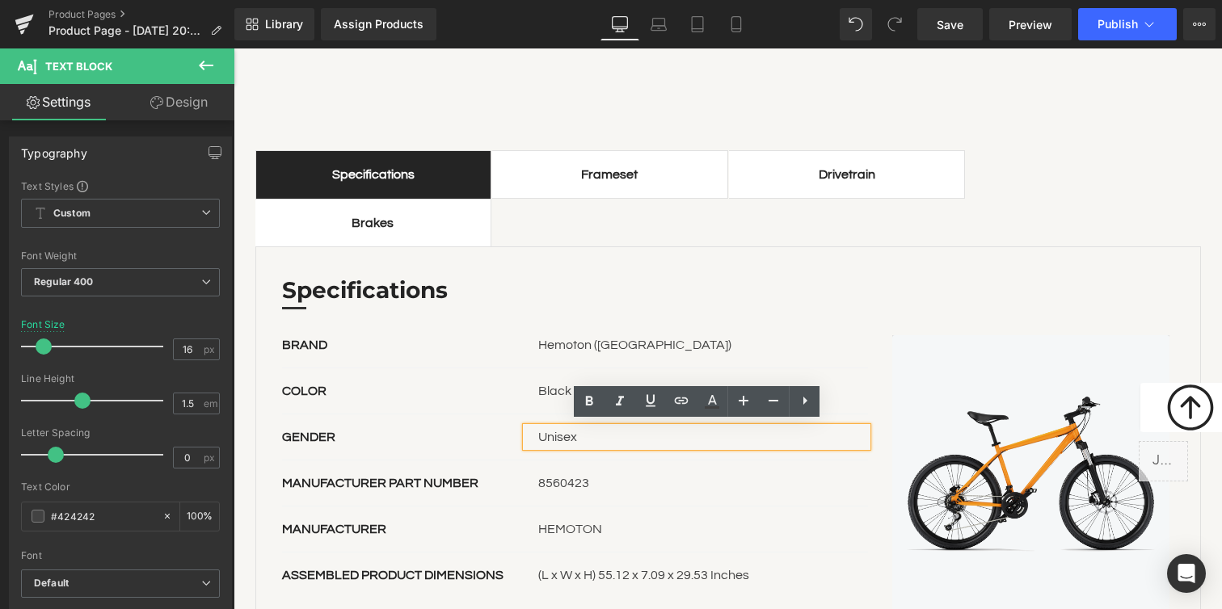
click at [460, 443] on div "GENDER Text Block Unisex Text Block Row" at bounding box center [575, 438] width 586 height 46
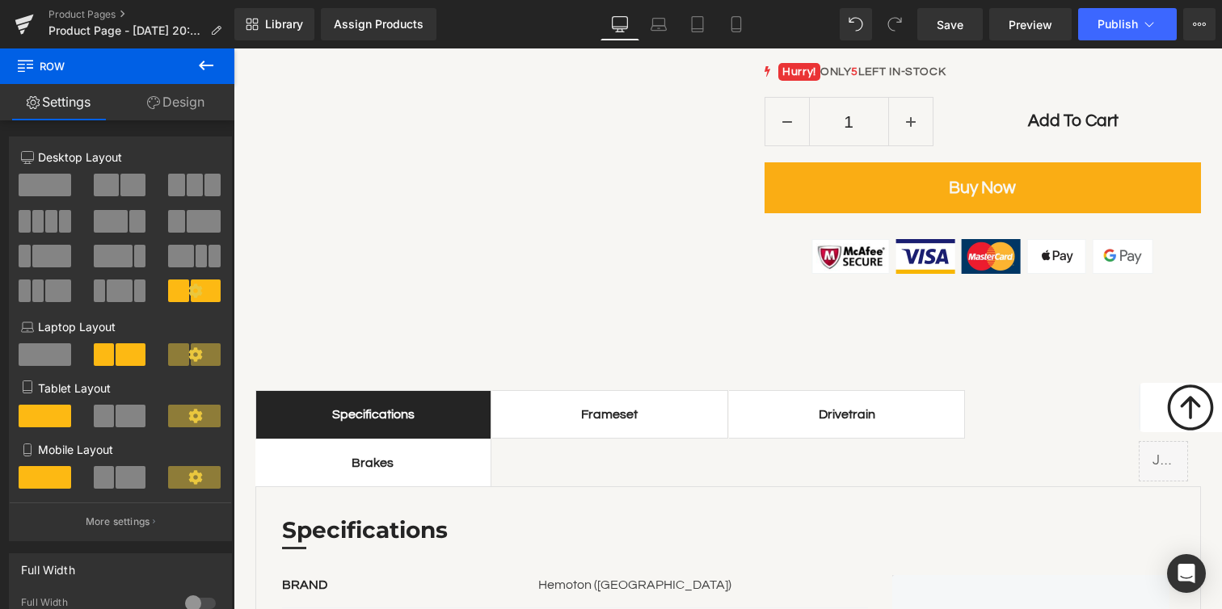
scroll to position [902, 0]
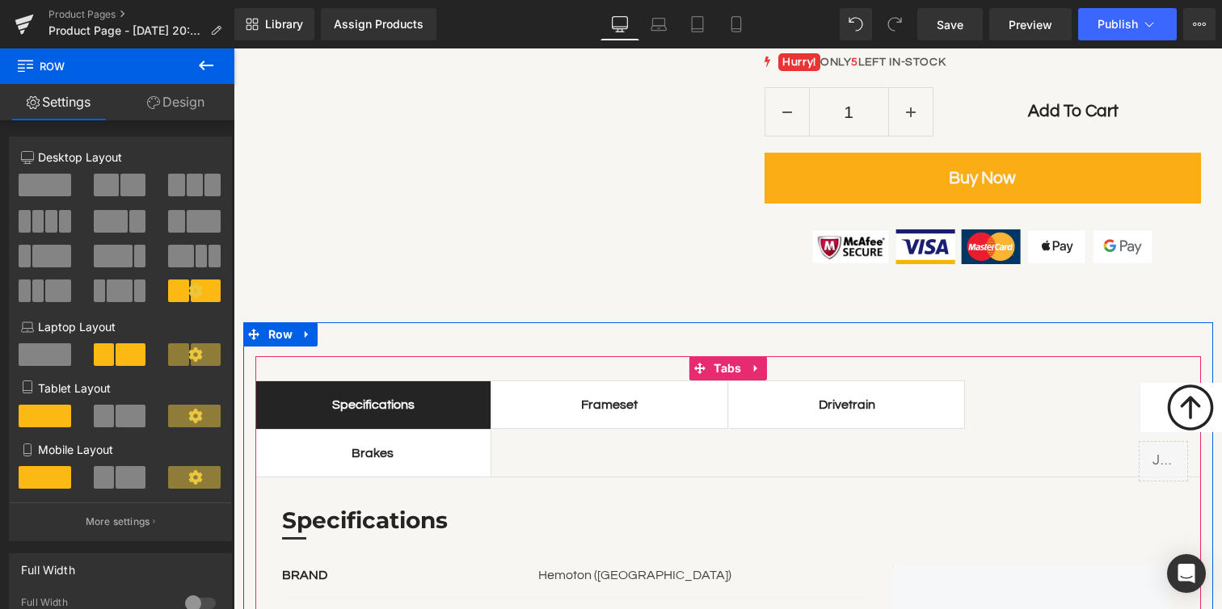
click at [608, 402] on div "Frameset" at bounding box center [610, 404] width 204 height 19
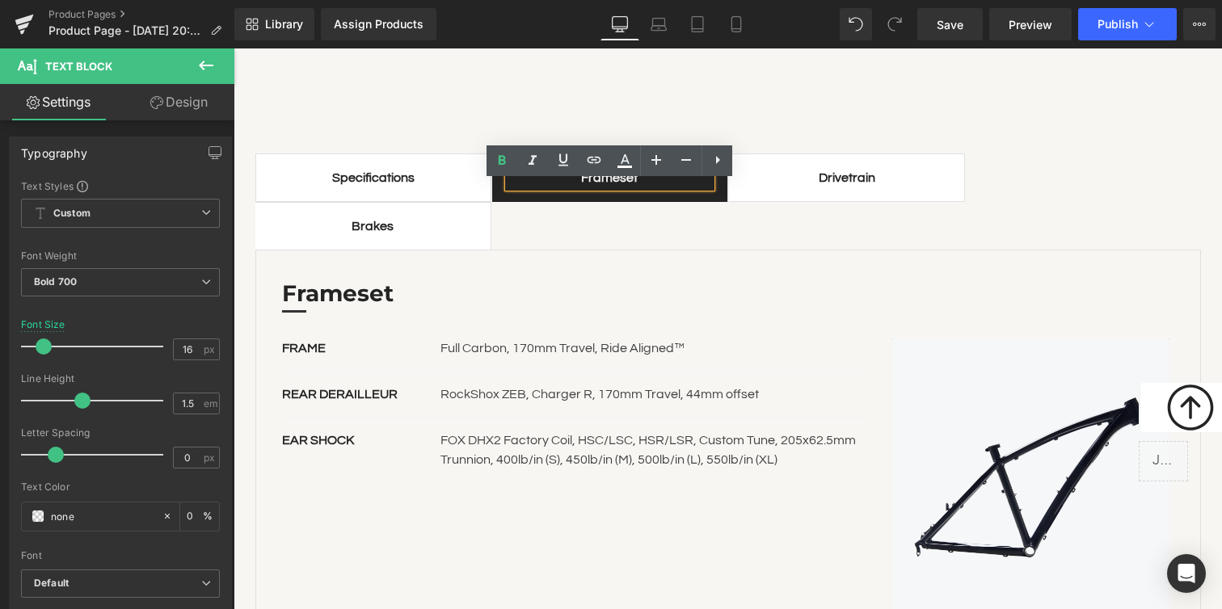
scroll to position [1110, 0]
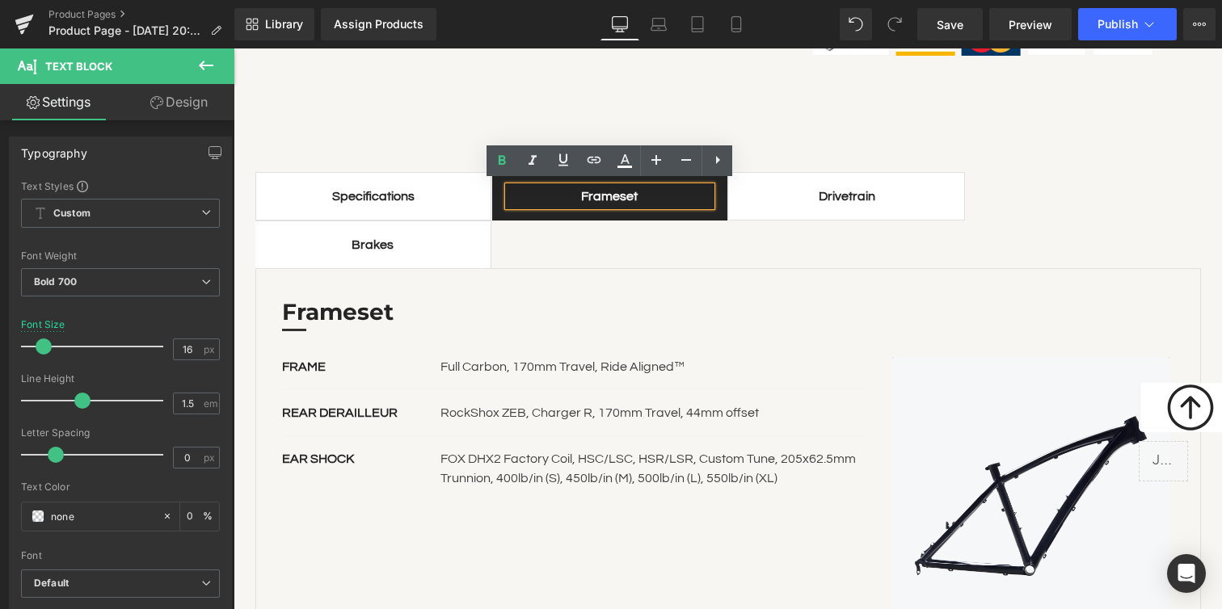
click at [835, 192] on div "Drivetrain" at bounding box center [847, 196] width 204 height 19
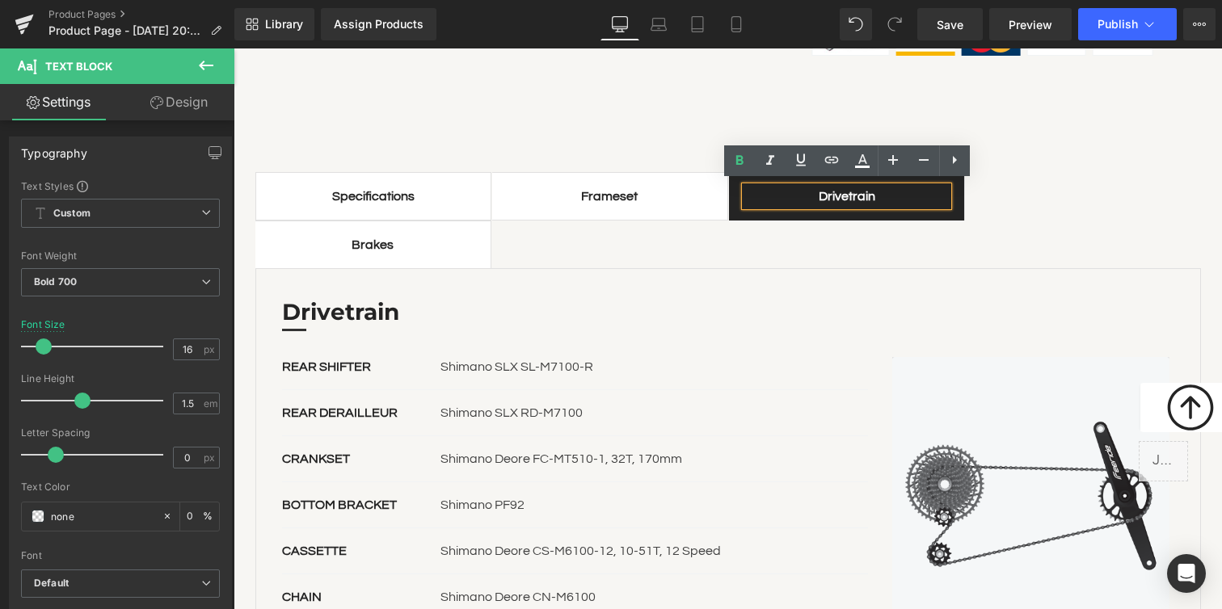
click at [466, 245] on div "Brakes" at bounding box center [374, 244] width 204 height 19
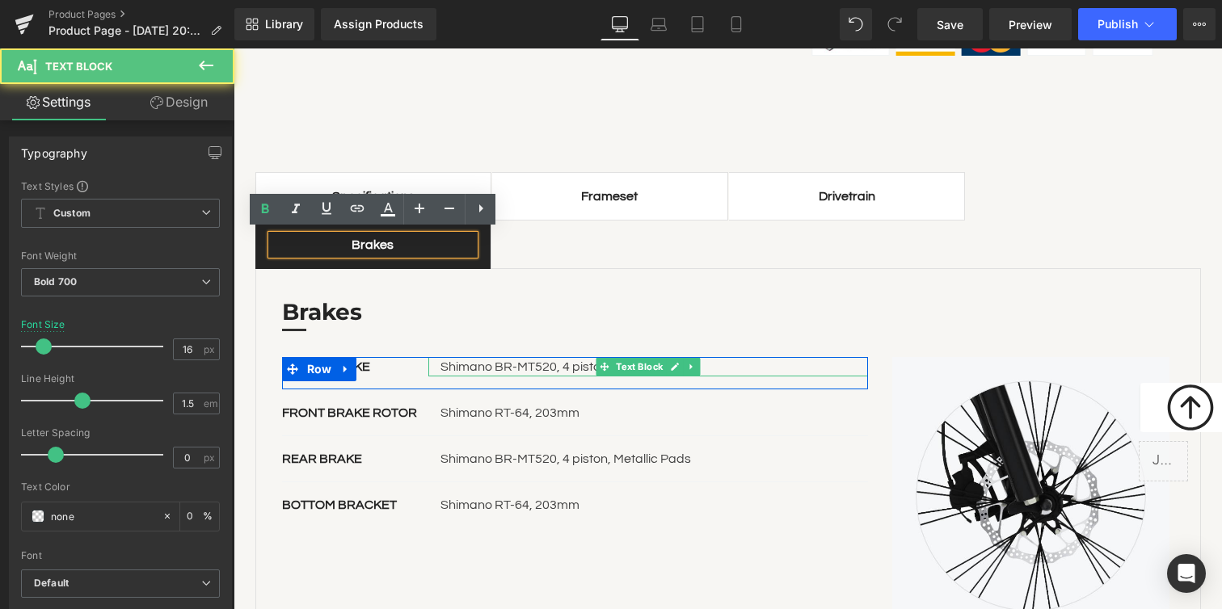
click at [705, 367] on div "Shimano BR-MT520, 4 piston, Metallic Pads" at bounding box center [648, 366] width 440 height 19
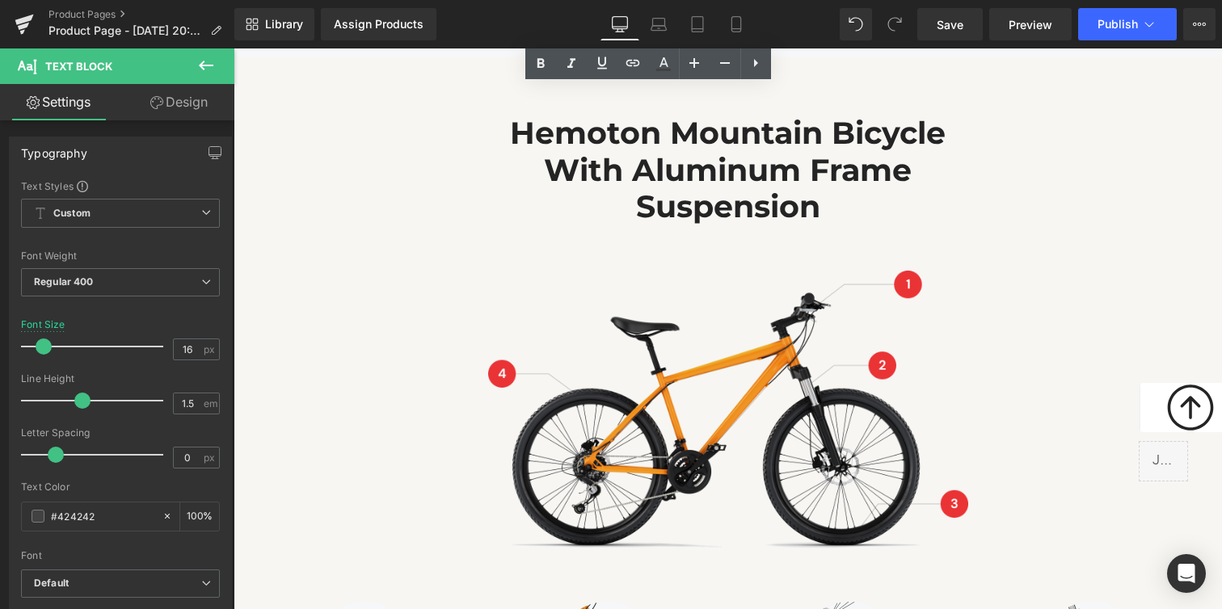
scroll to position [2150, 0]
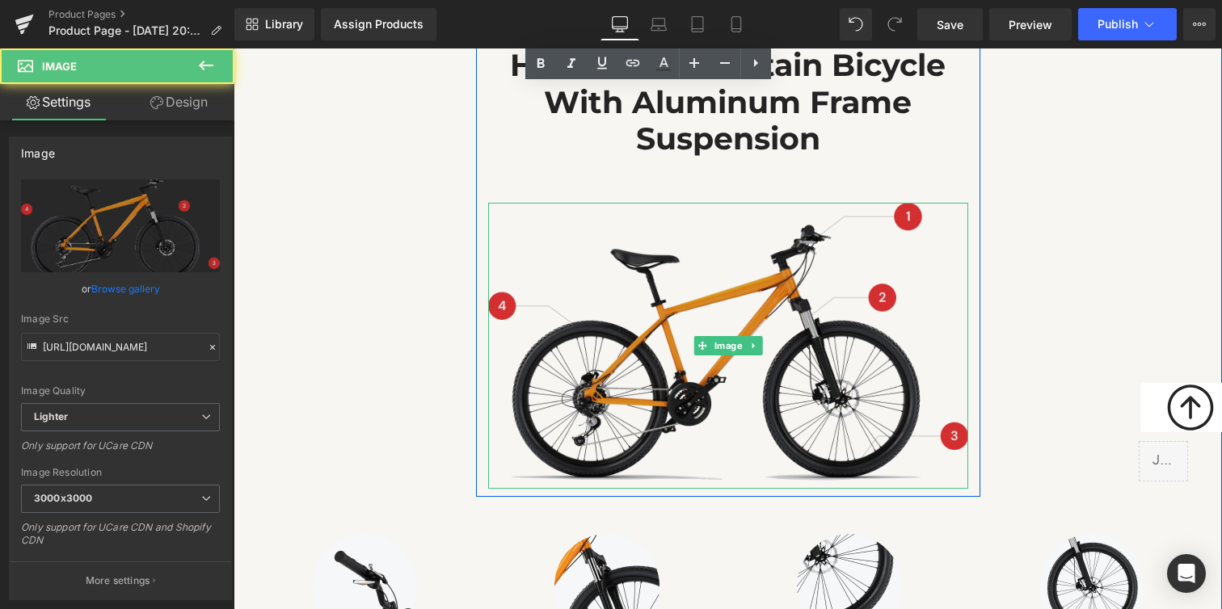
click at [893, 291] on img at bounding box center [728, 346] width 480 height 286
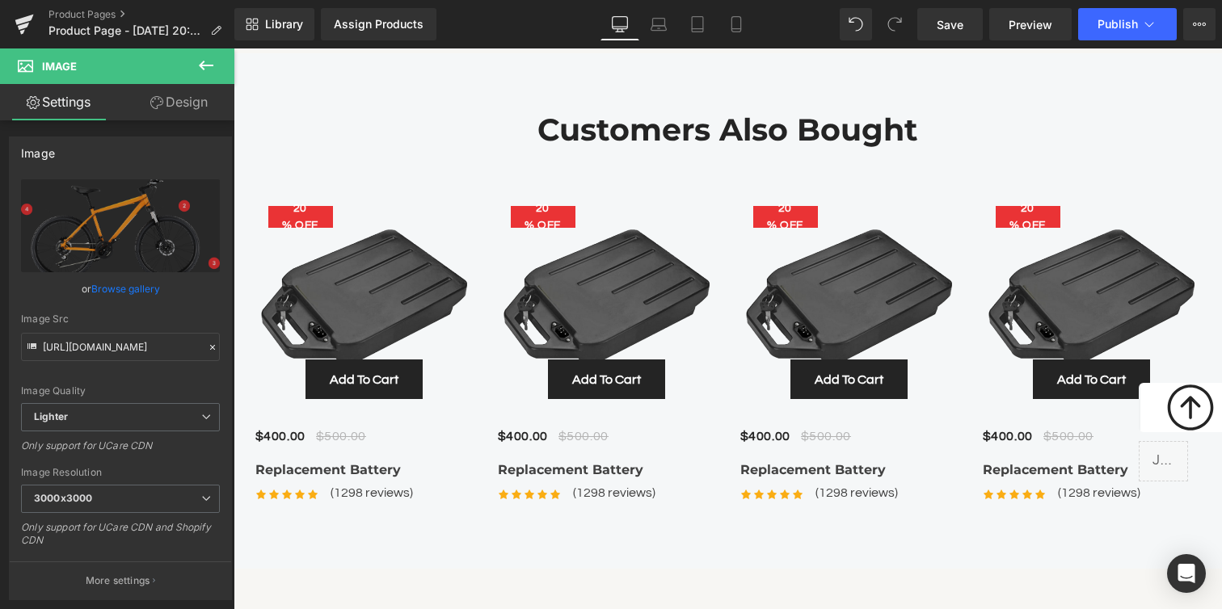
scroll to position [5611, 0]
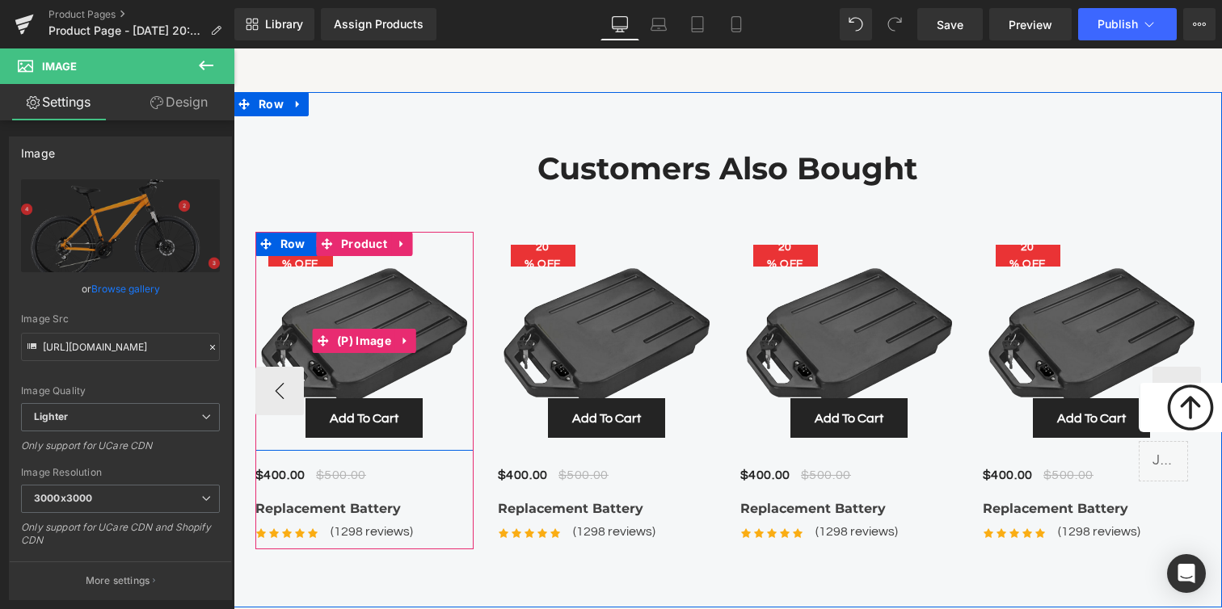
click at [343, 308] on img at bounding box center [364, 341] width 218 height 218
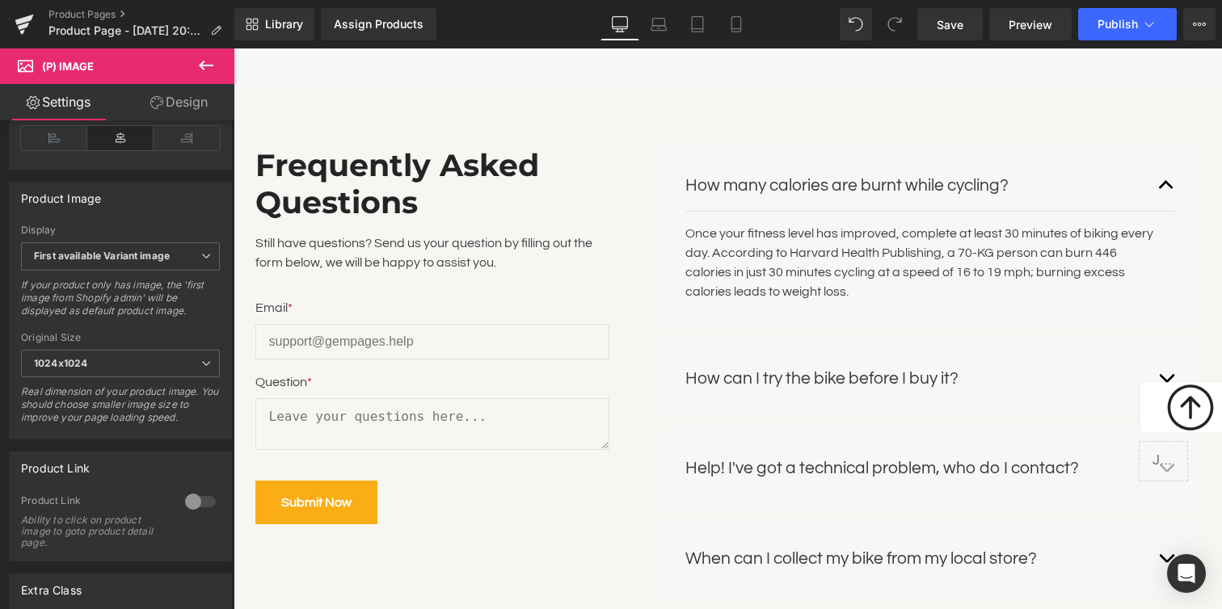
scroll to position [6137, 0]
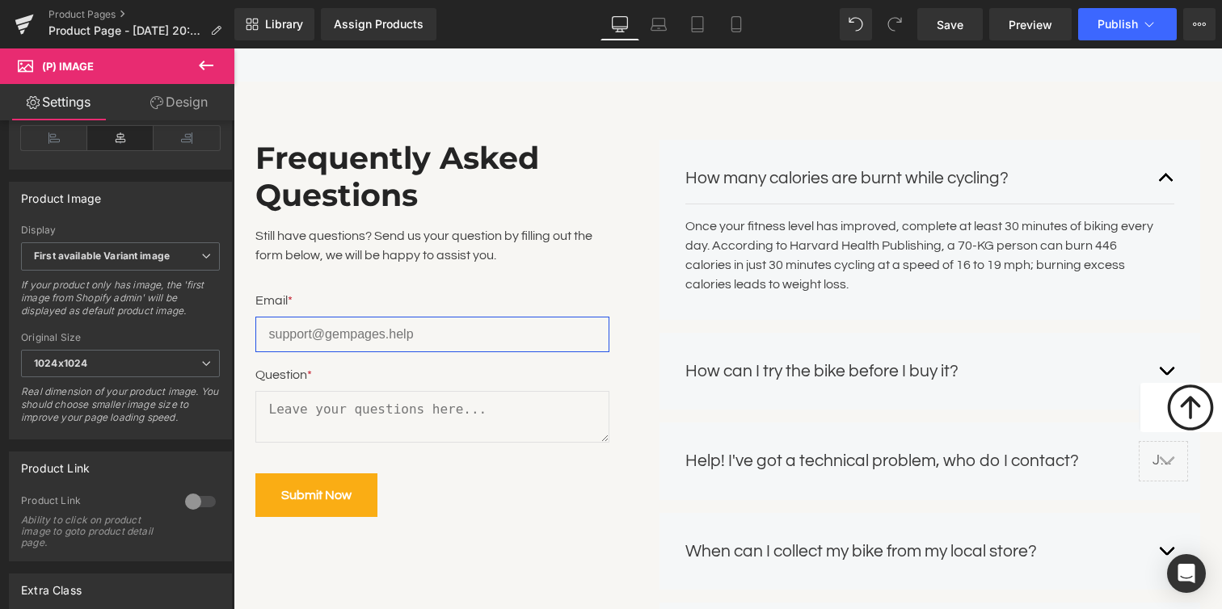
click at [505, 341] on input "email" at bounding box center [432, 335] width 354 height 36
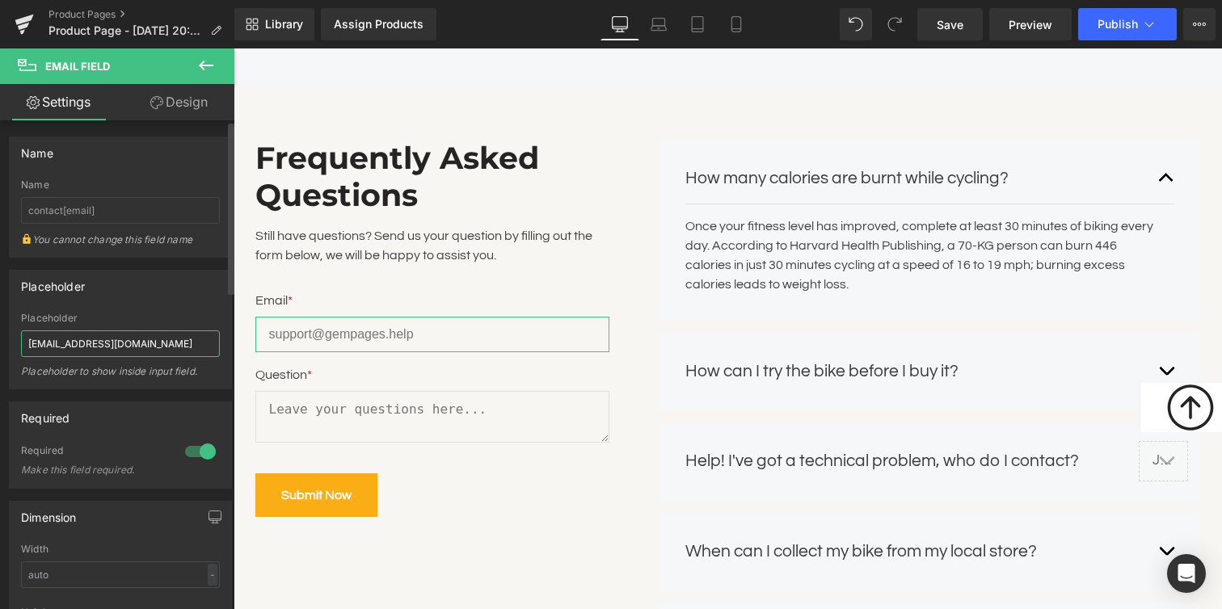
click at [112, 346] on input "[EMAIL_ADDRESS][DOMAIN_NAME]" at bounding box center [120, 343] width 199 height 27
click at [207, 314] on div "Placeholder" at bounding box center [120, 318] width 199 height 11
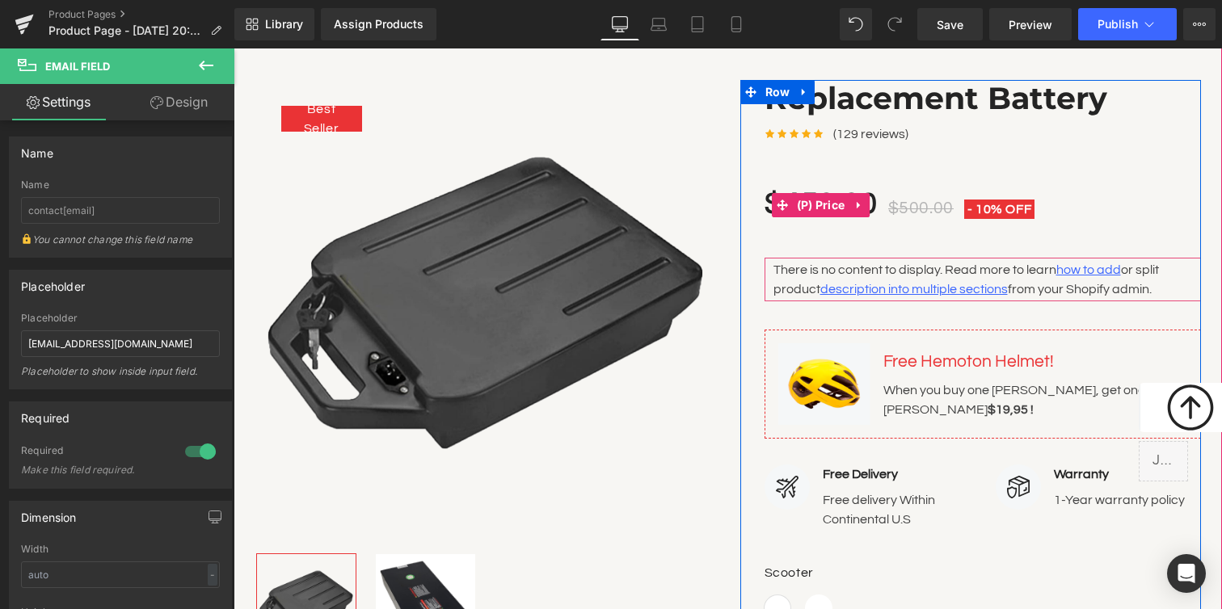
scroll to position [201, 0]
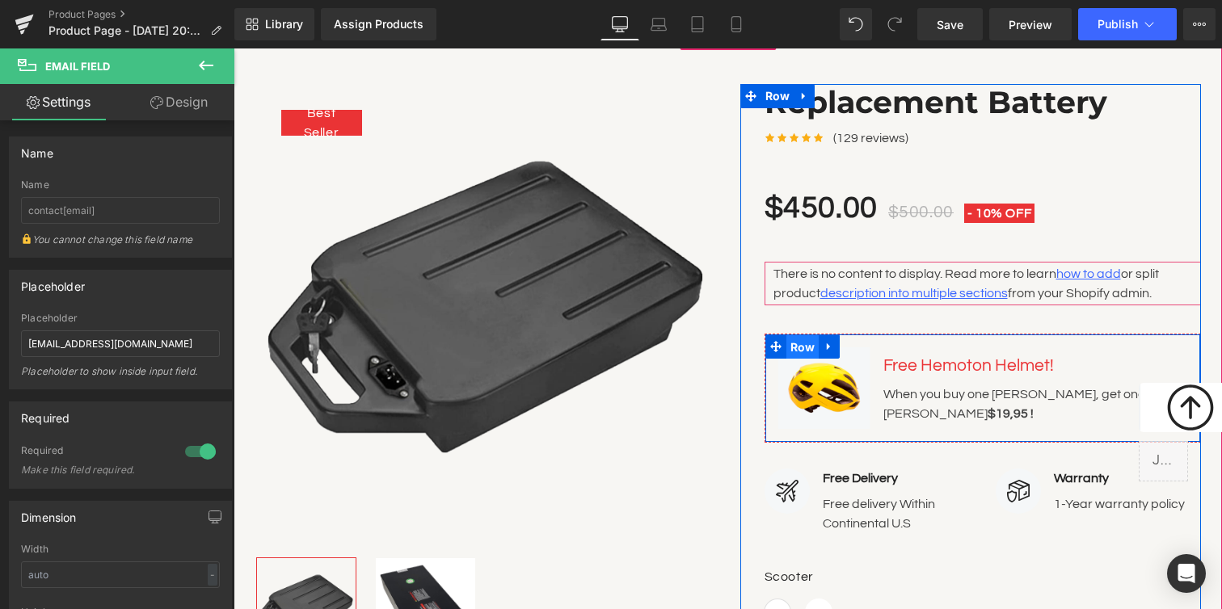
click at [786, 348] on span "Row" at bounding box center [802, 347] width 33 height 24
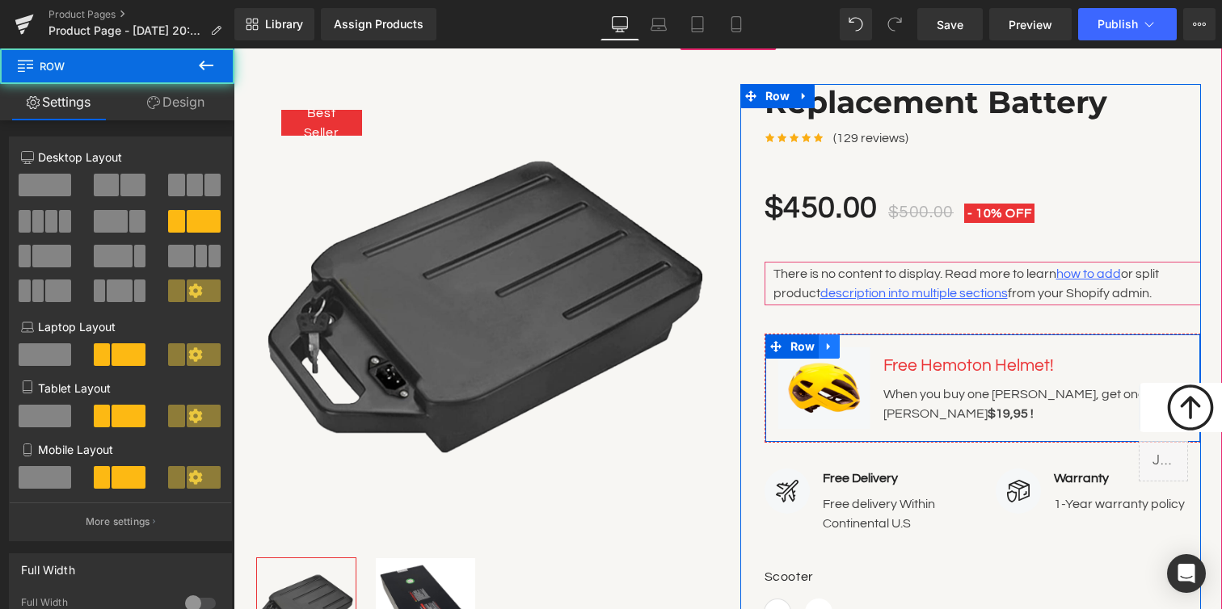
click at [823, 345] on icon at bounding box center [828, 346] width 11 height 12
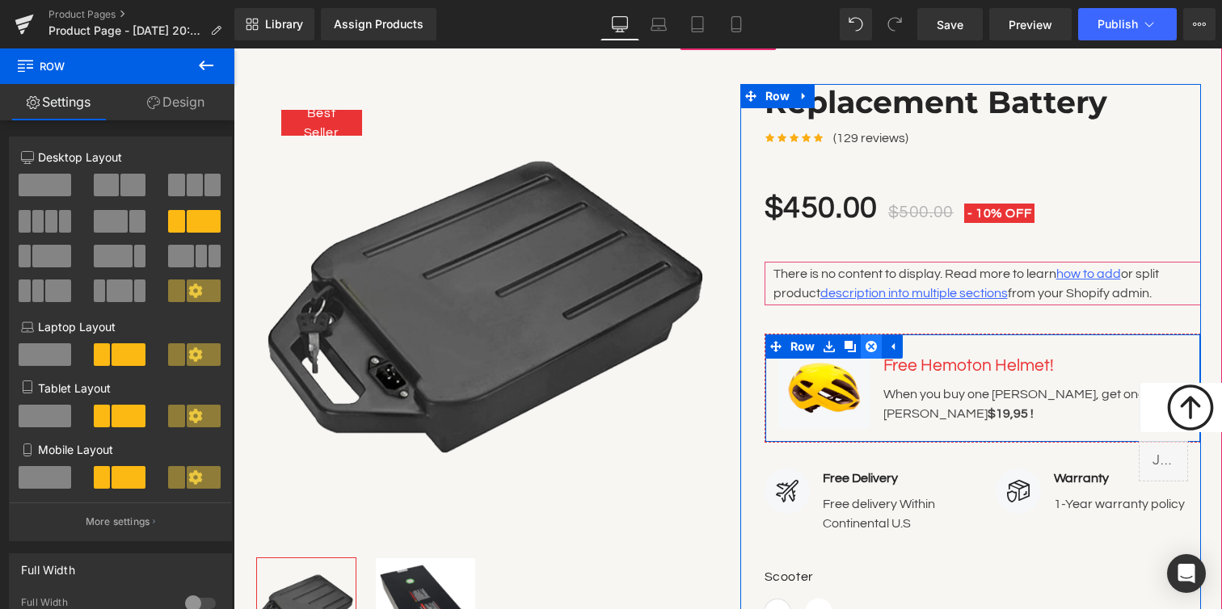
click at [868, 347] on icon at bounding box center [870, 346] width 11 height 11
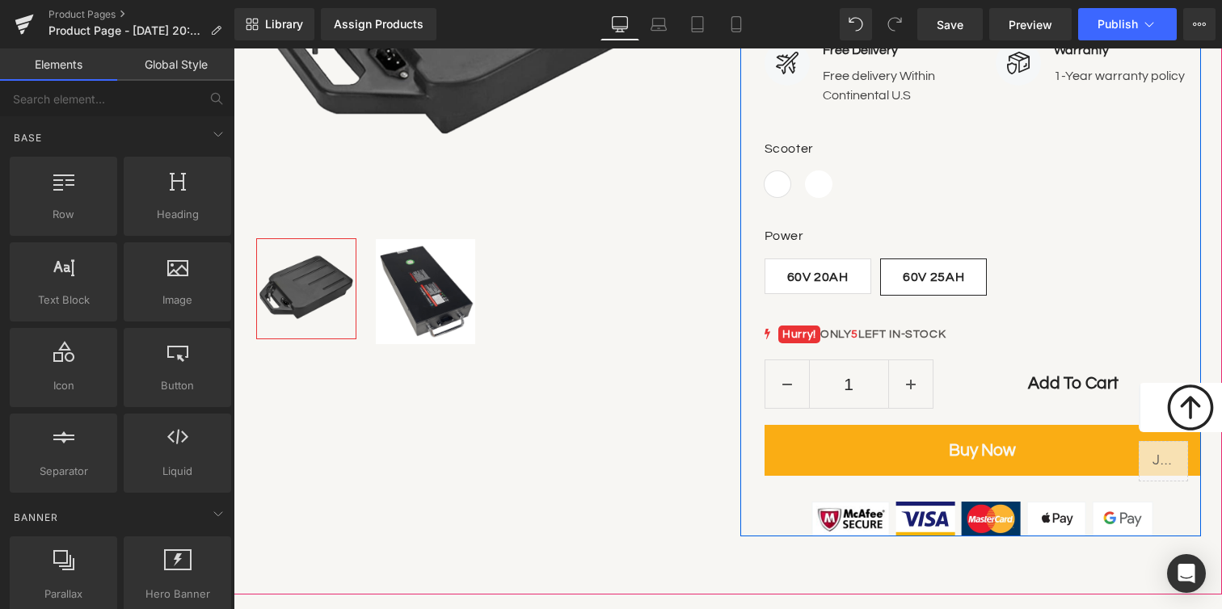
scroll to position [535, 0]
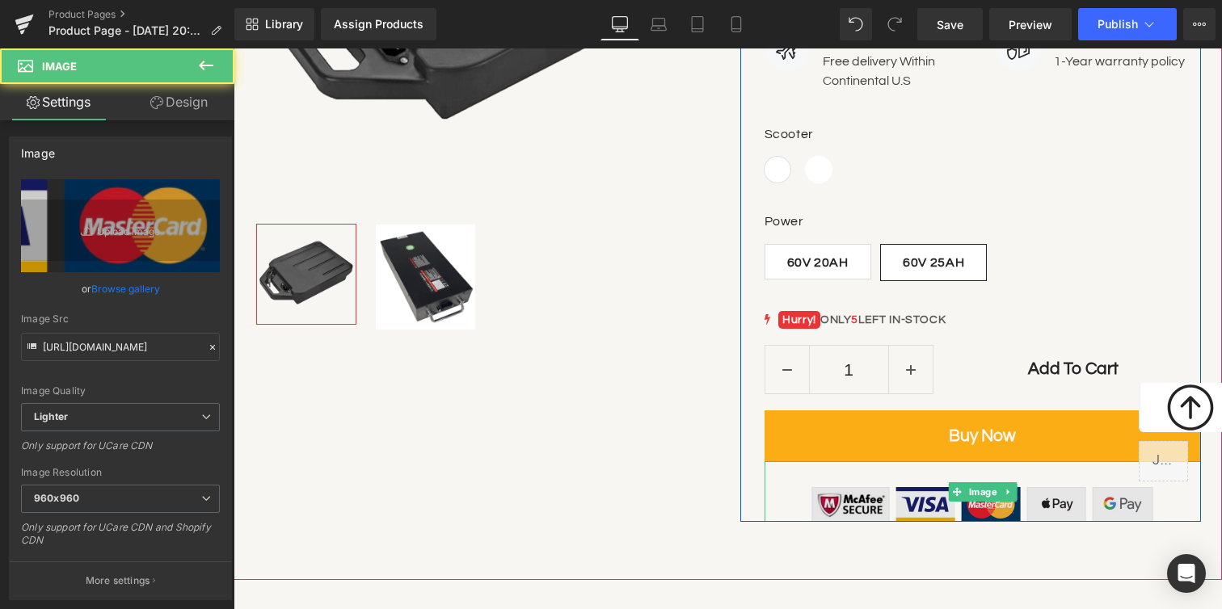
click at [845, 507] on img at bounding box center [982, 491] width 342 height 61
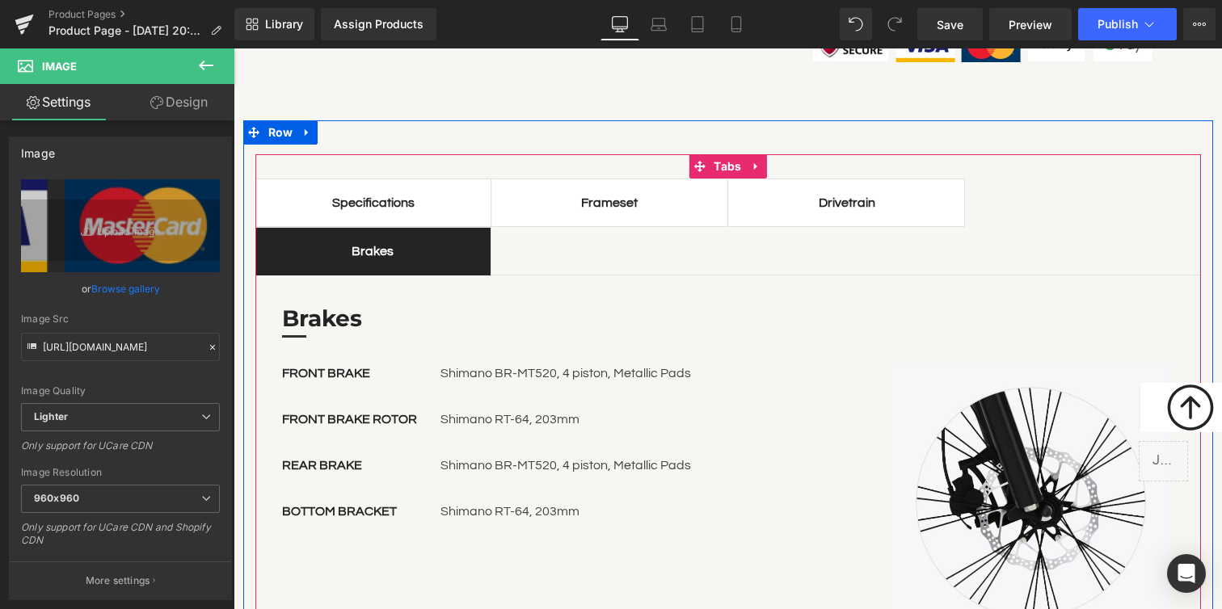
scroll to position [1045, 0]
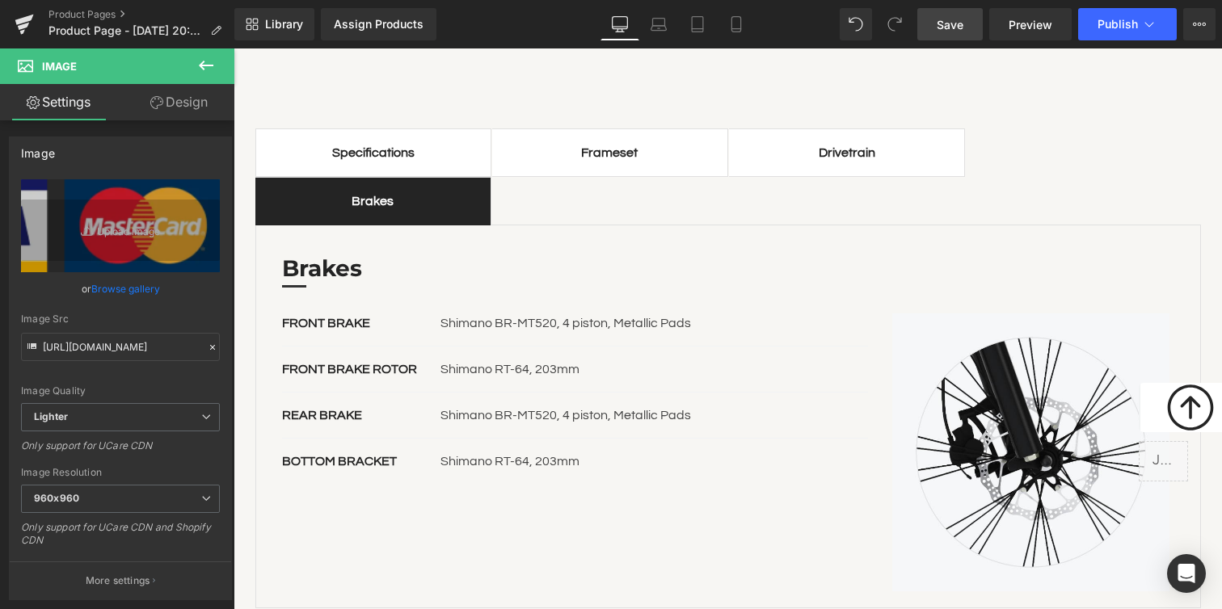
click at [944, 31] on span "Save" at bounding box center [950, 24] width 27 height 17
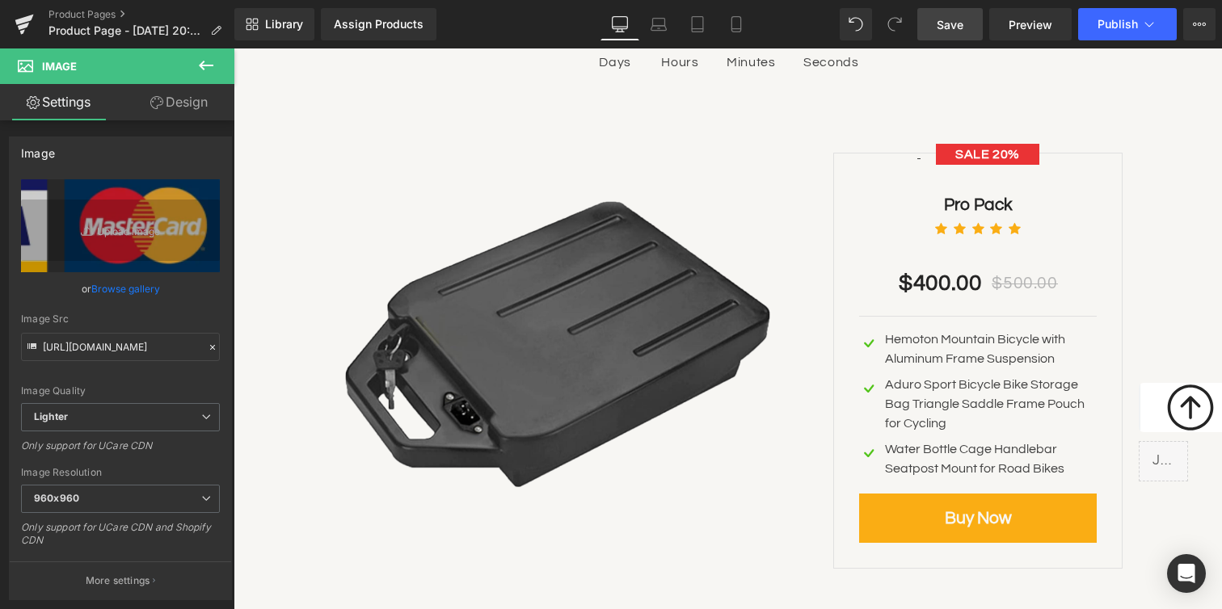
scroll to position [4730, 0]
